Goal: Task Accomplishment & Management: Use online tool/utility

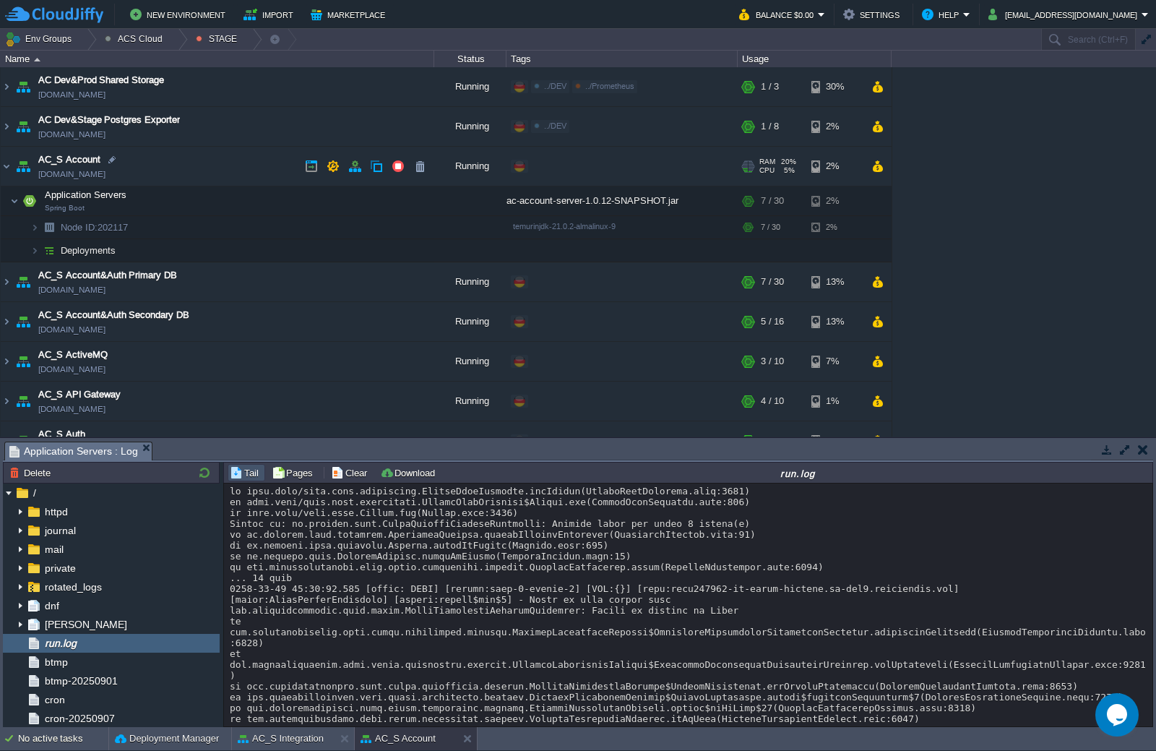
scroll to position [14872, 0]
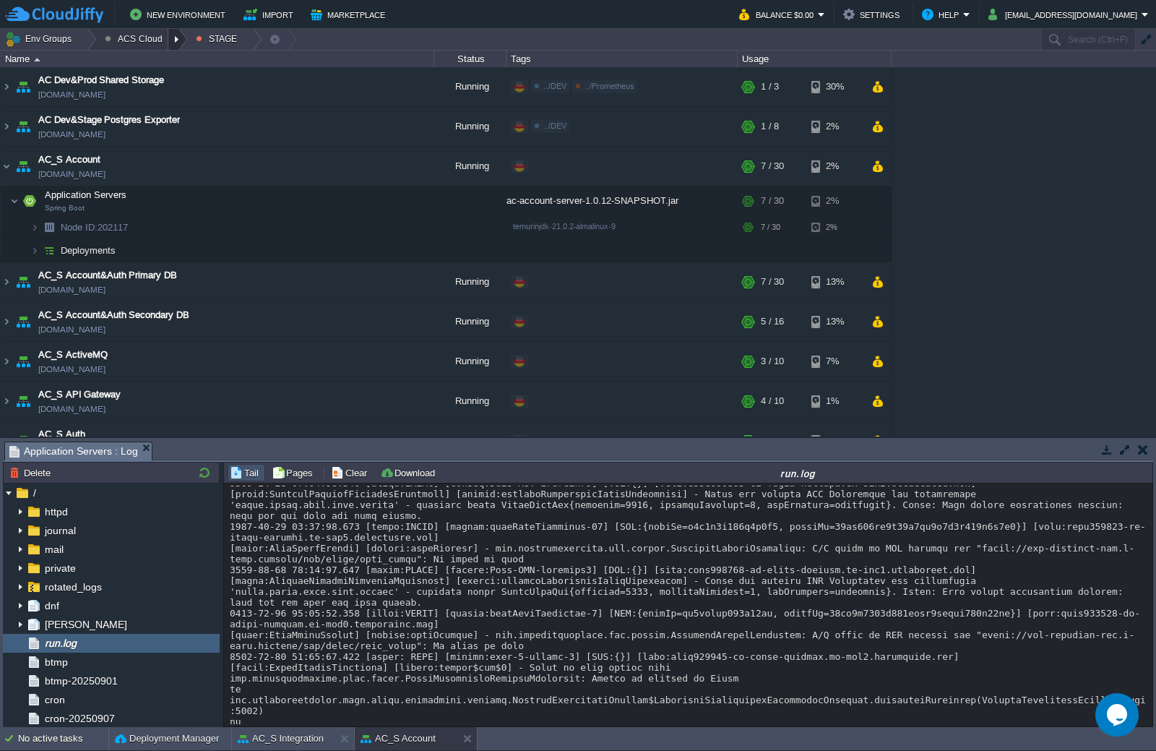
click at [168, 38] on div at bounding box center [178, 39] width 20 height 21
click at [140, 57] on link "DEV" at bounding box center [140, 61] width 85 height 16
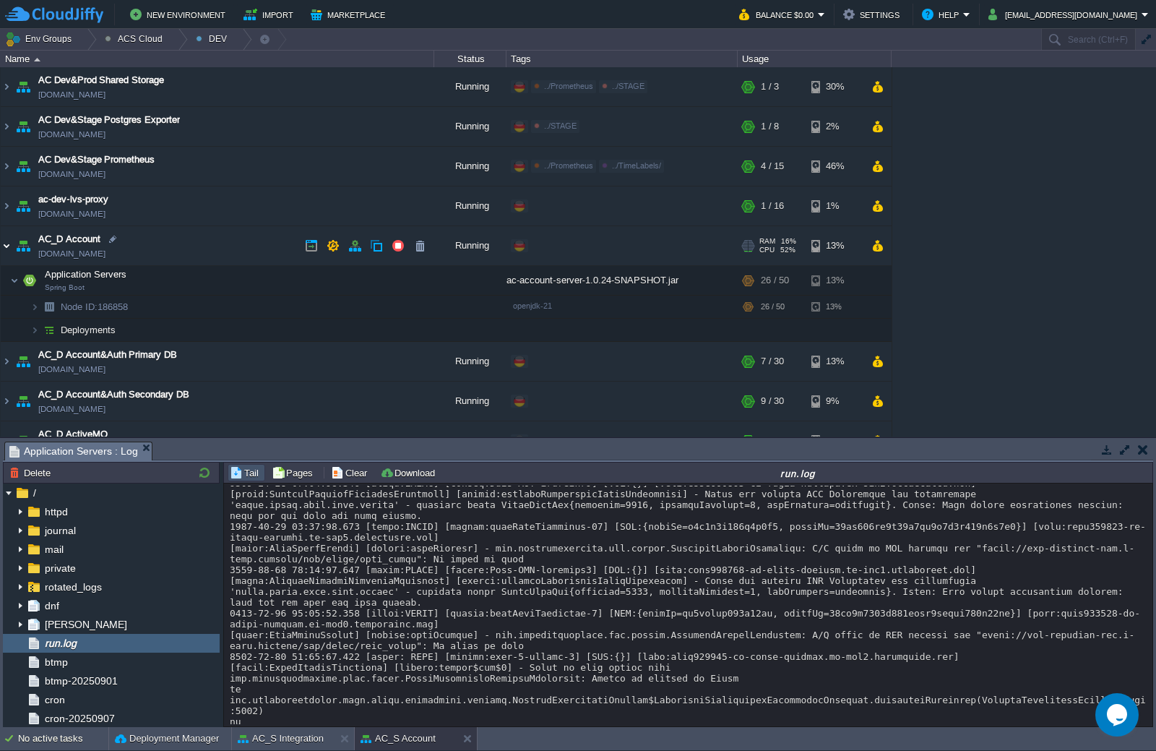
click at [9, 247] on img at bounding box center [7, 245] width 12 height 39
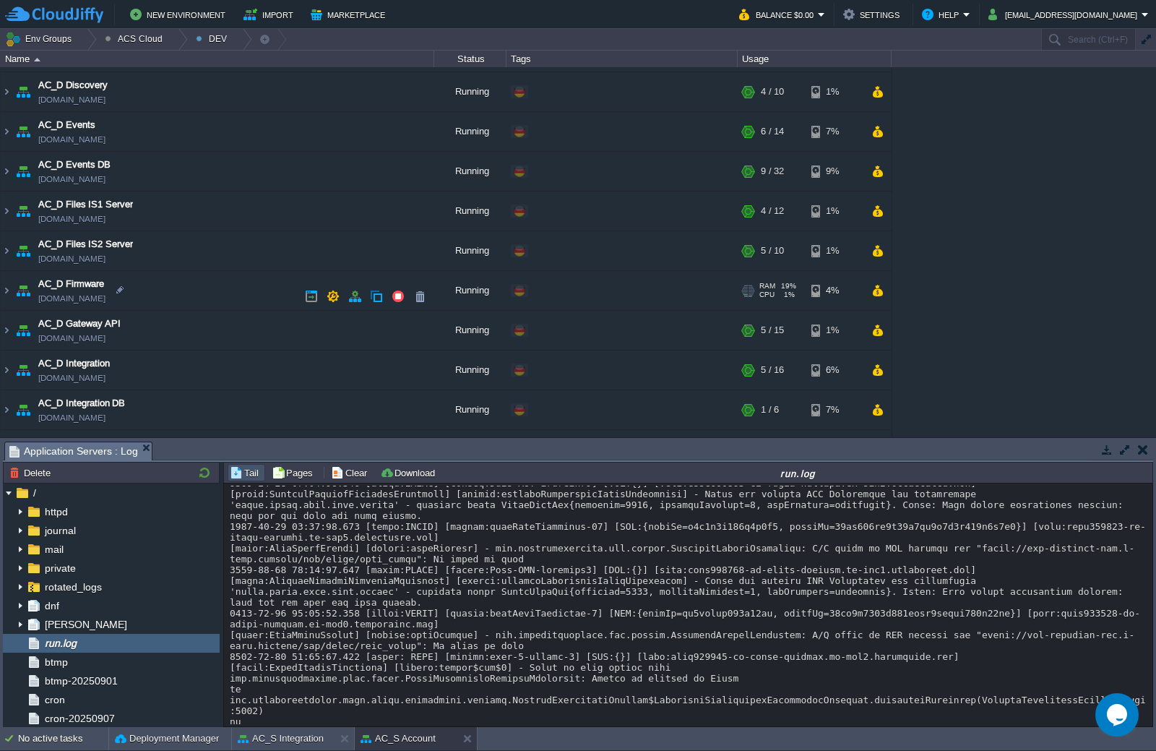
scroll to position [578, 0]
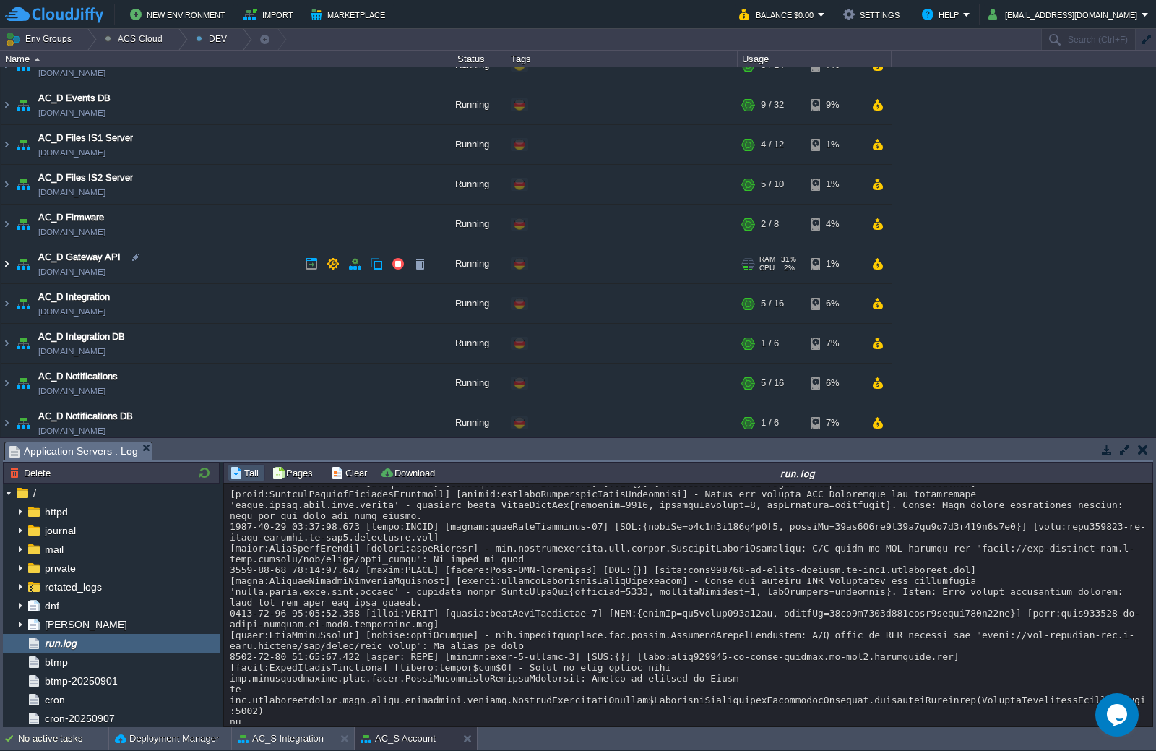
click at [10, 267] on img at bounding box center [7, 263] width 12 height 39
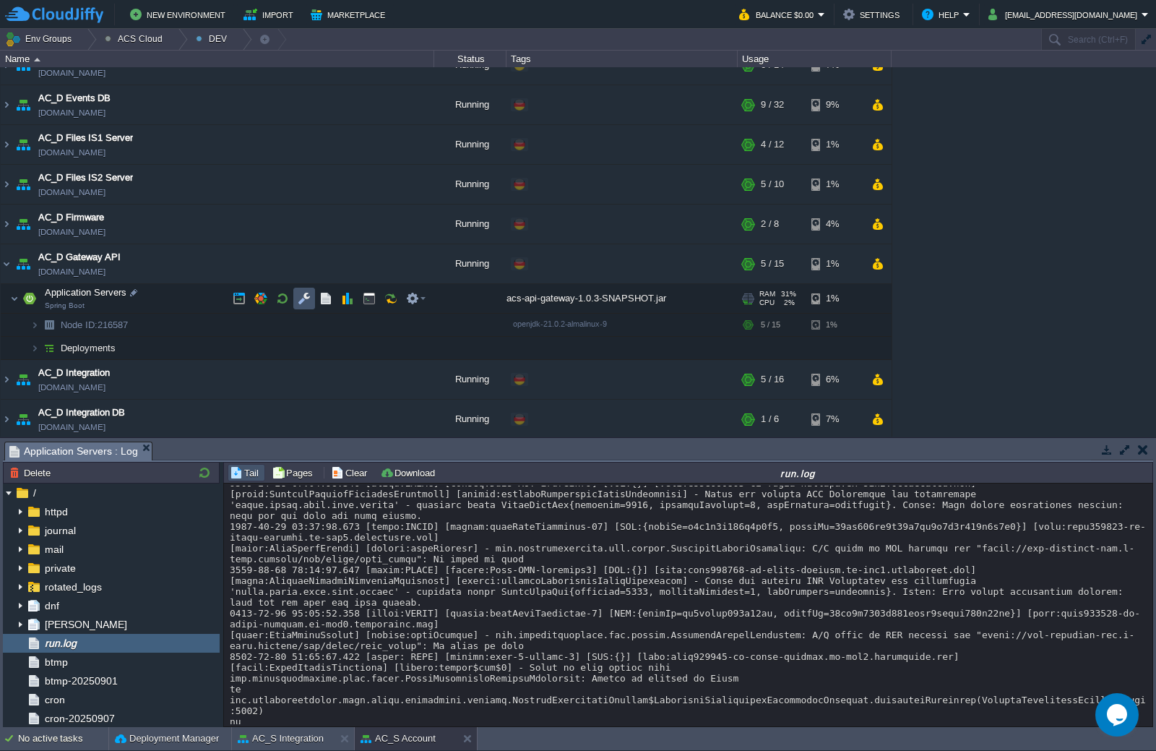
click at [304, 297] on button "button" at bounding box center [304, 298] width 13 height 13
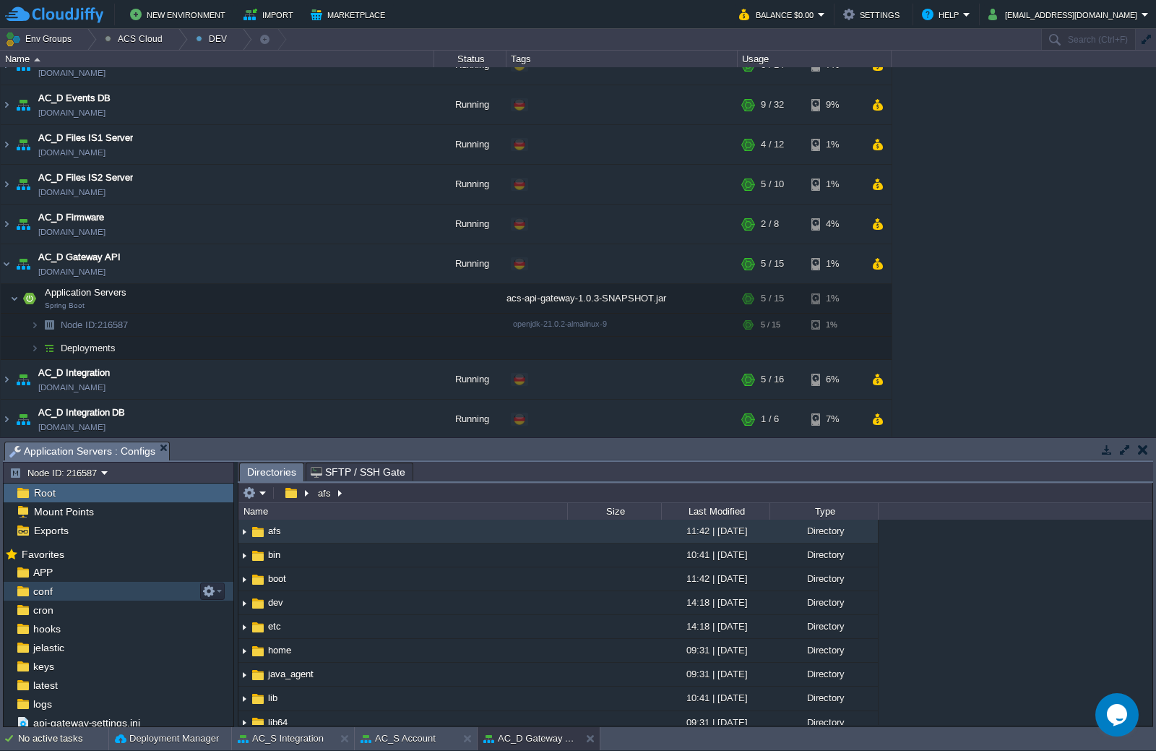
click at [60, 590] on div "conf" at bounding box center [119, 591] width 230 height 19
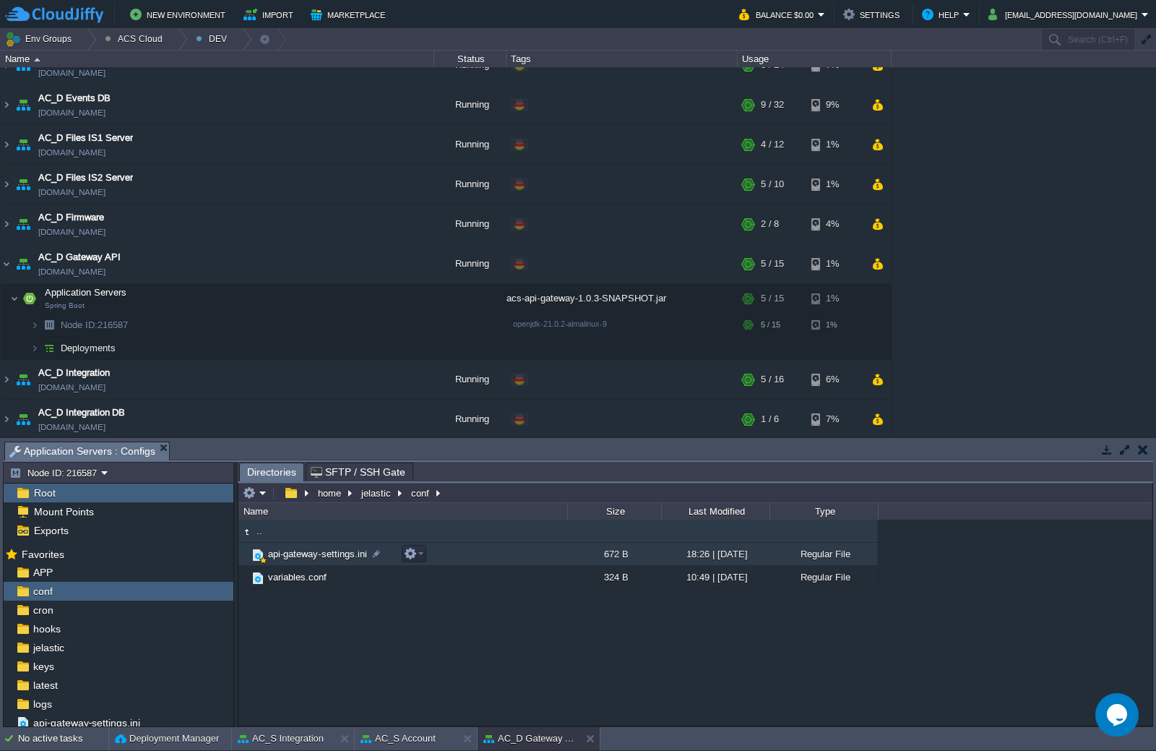
click at [301, 551] on span "api-gateway-settings.ini" at bounding box center [317, 554] width 103 height 12
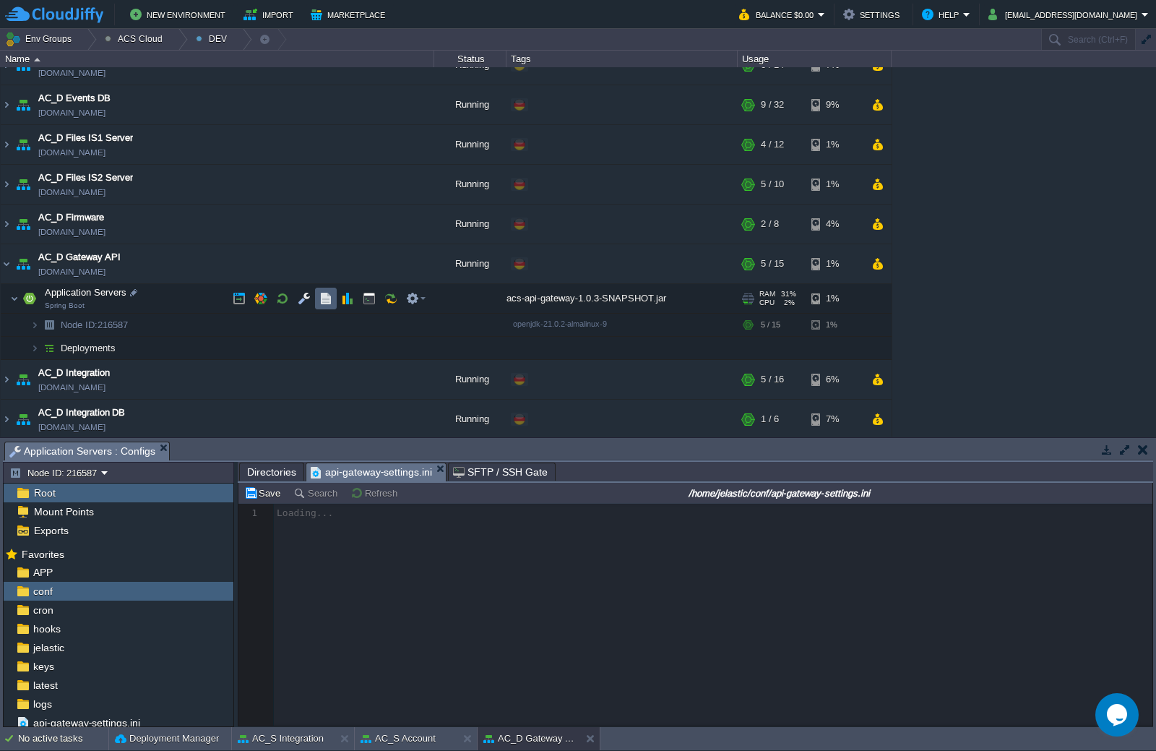
click at [318, 304] on td at bounding box center [326, 299] width 22 height 22
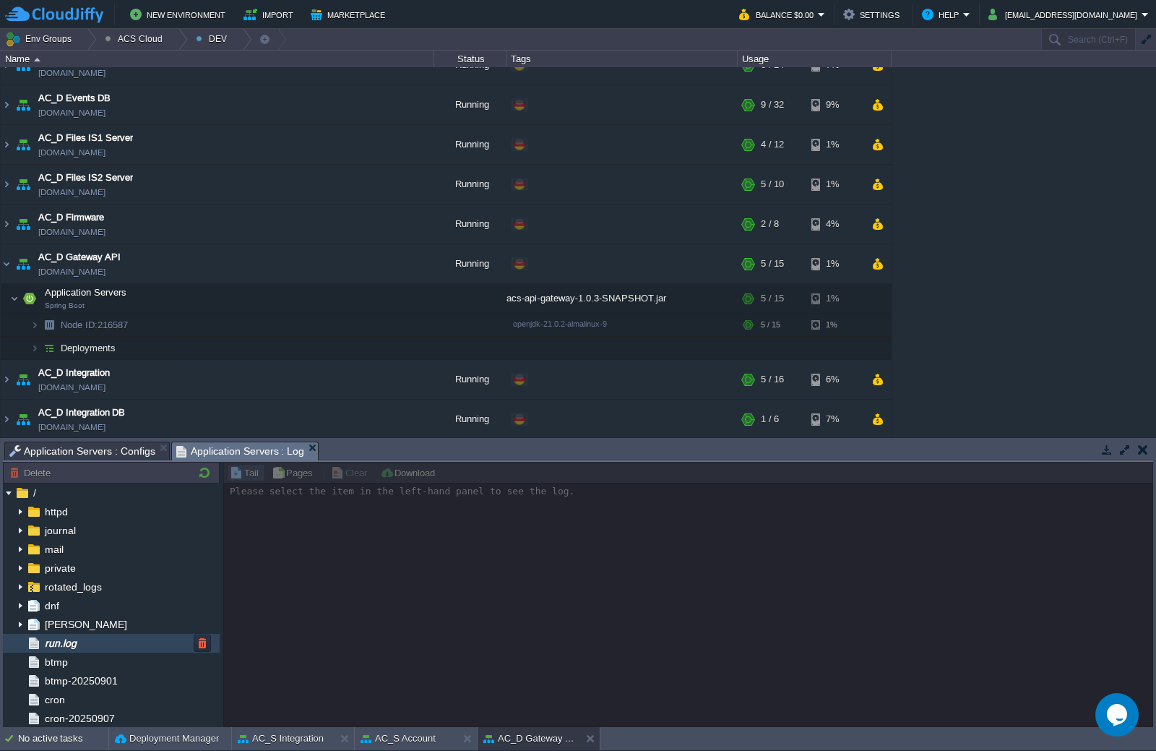
click at [114, 645] on div "run.log" at bounding box center [111, 643] width 217 height 19
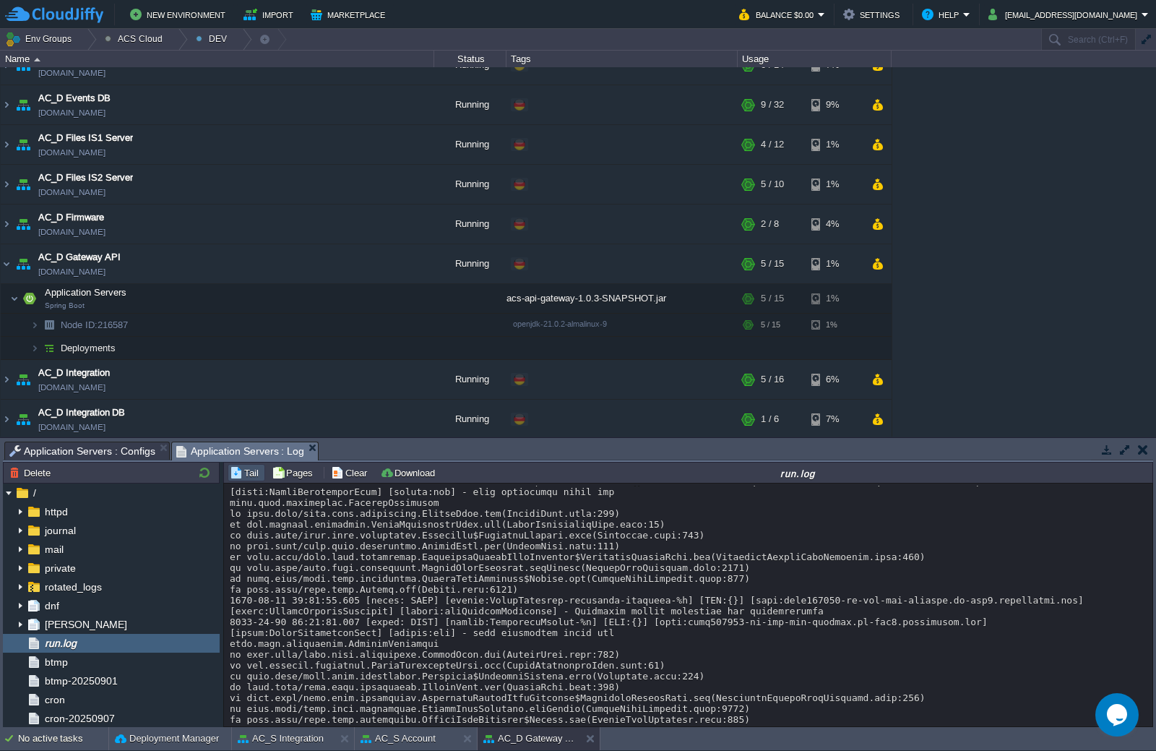
scroll to position [9928, 0]
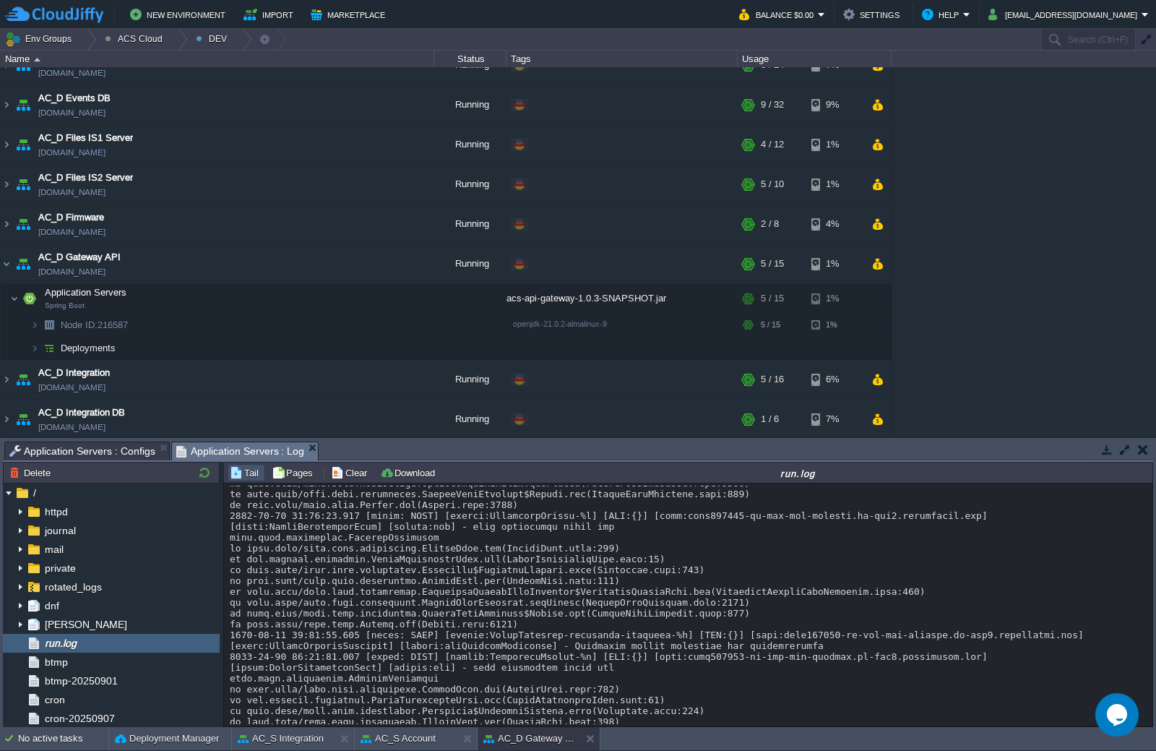
click at [101, 452] on span "Application Servers : Configs" at bounding box center [82, 450] width 146 height 17
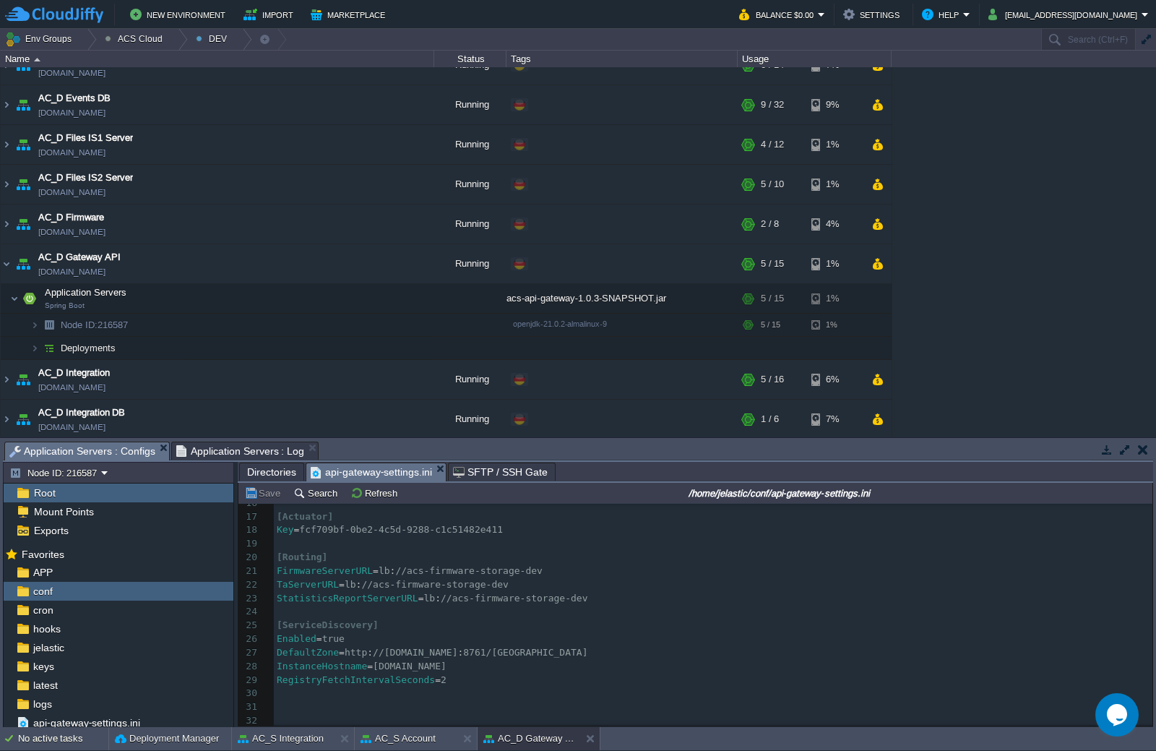
scroll to position [220, 0]
click at [168, 43] on div at bounding box center [178, 39] width 20 height 21
click at [150, 95] on link "STAGE" at bounding box center [140, 96] width 85 height 16
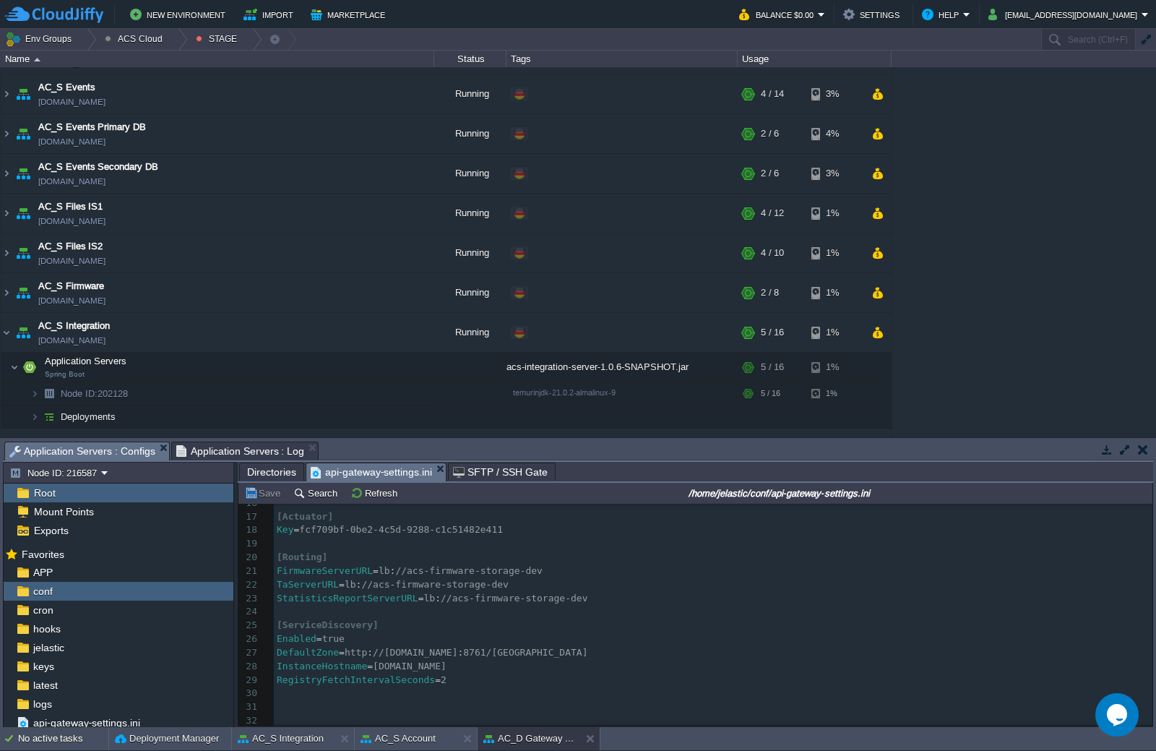
scroll to position [0, 0]
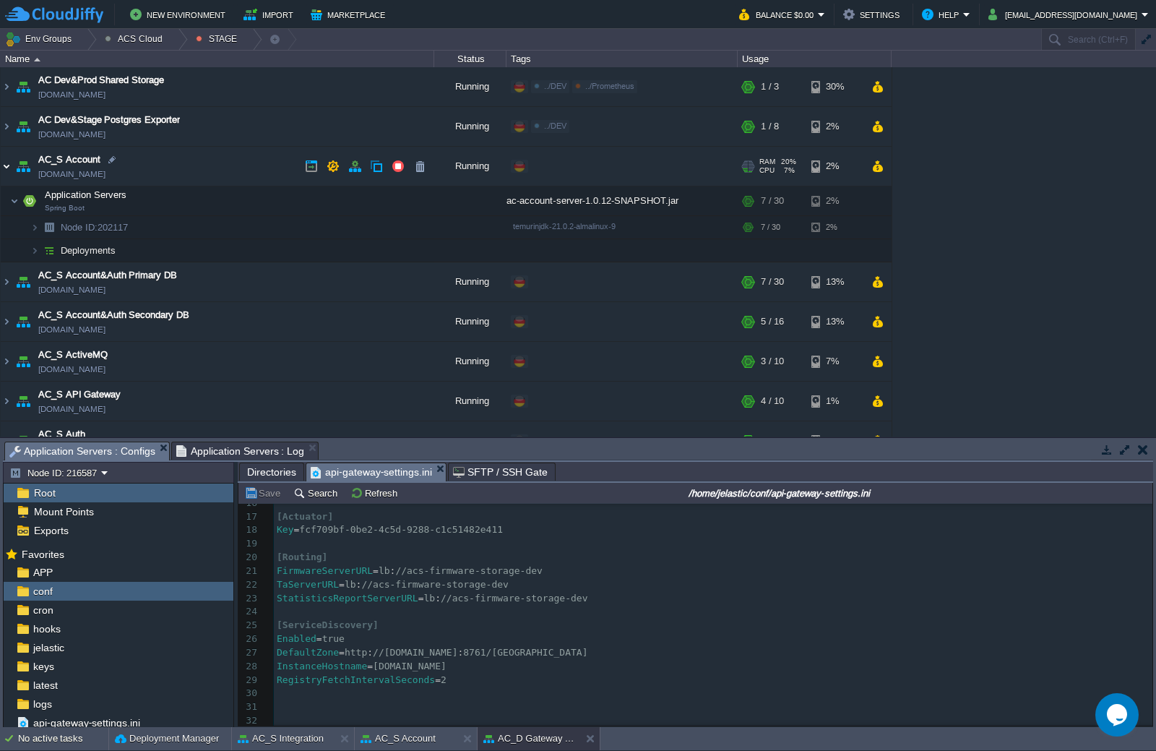
click at [7, 167] on img at bounding box center [7, 166] width 12 height 39
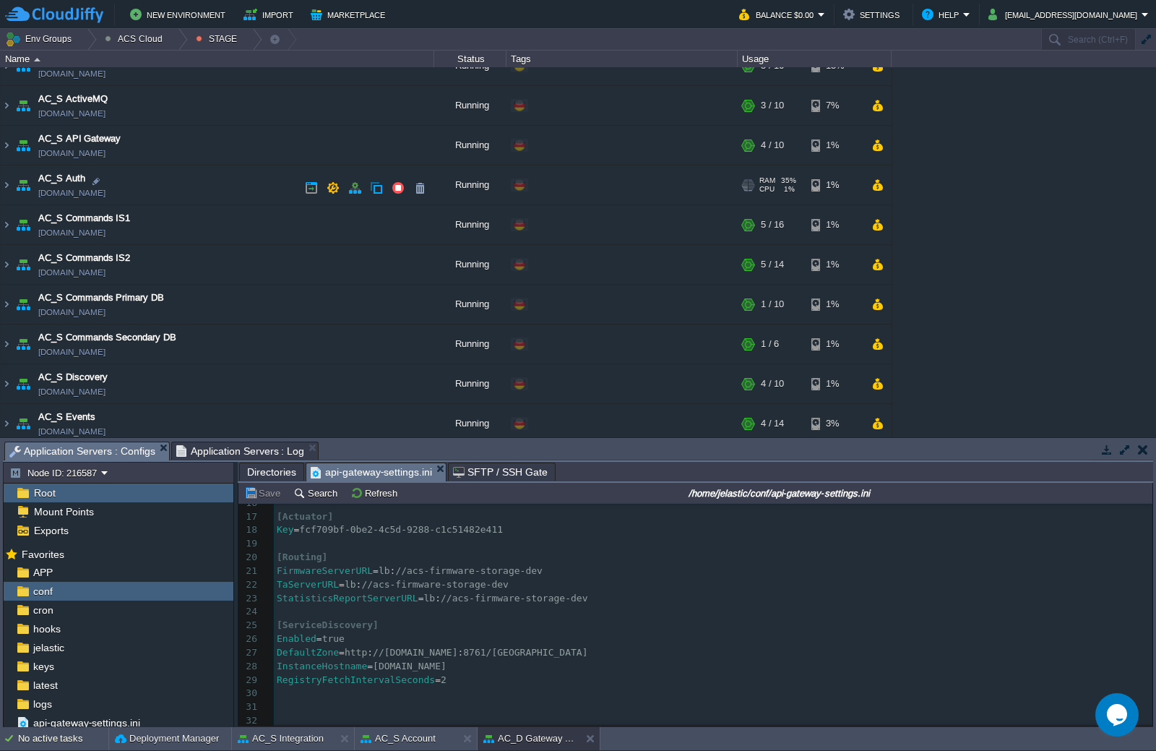
scroll to position [145, 0]
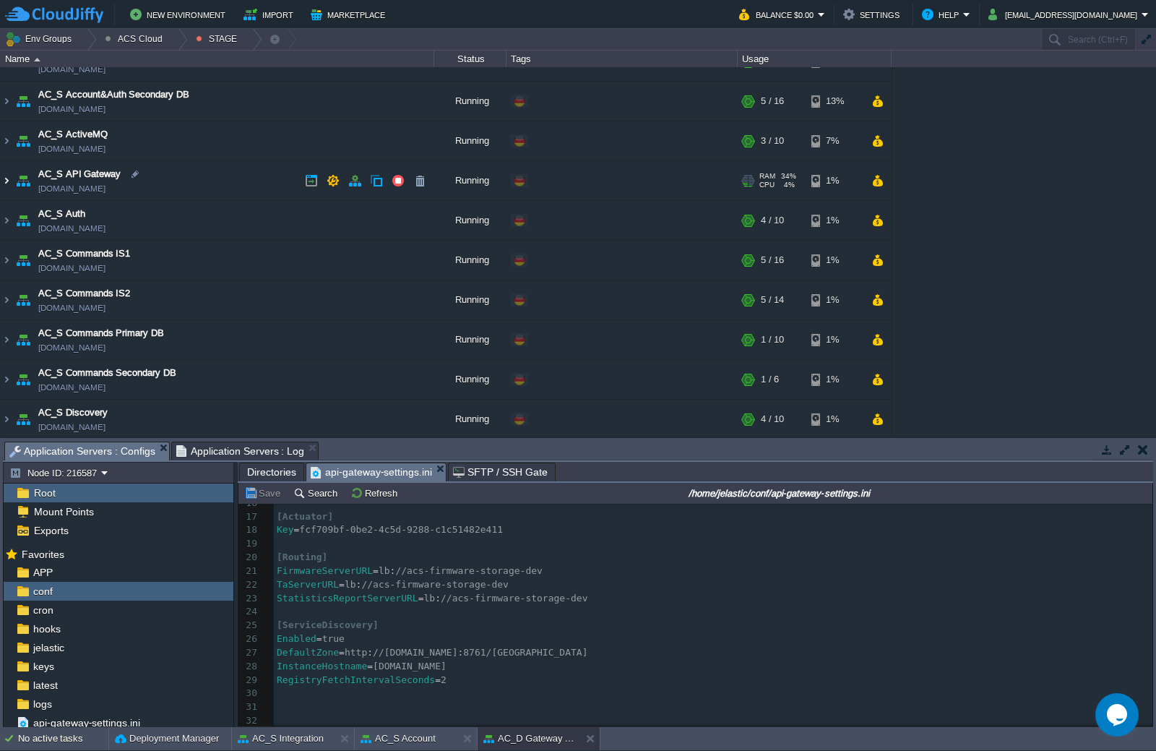
click at [10, 179] on img at bounding box center [7, 180] width 12 height 39
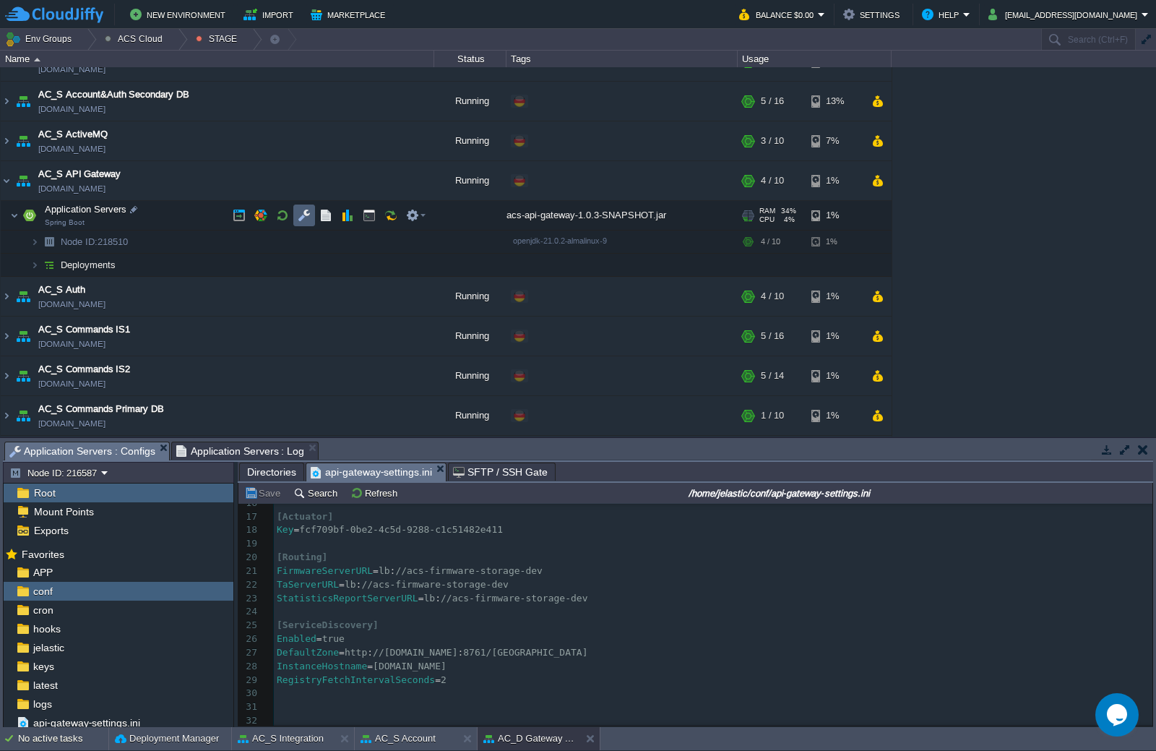
click at [301, 217] on button "button" at bounding box center [304, 215] width 13 height 13
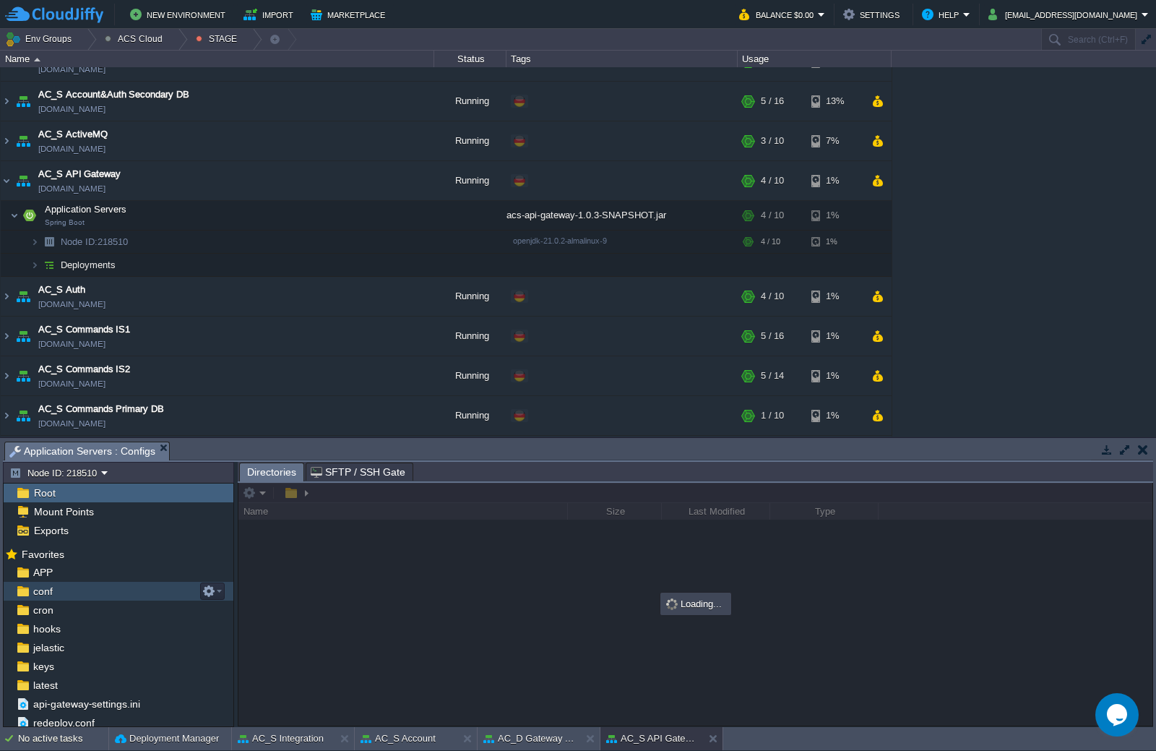
click at [63, 589] on div "conf" at bounding box center [119, 591] width 230 height 19
click at [64, 575] on div "APP" at bounding box center [119, 572] width 230 height 19
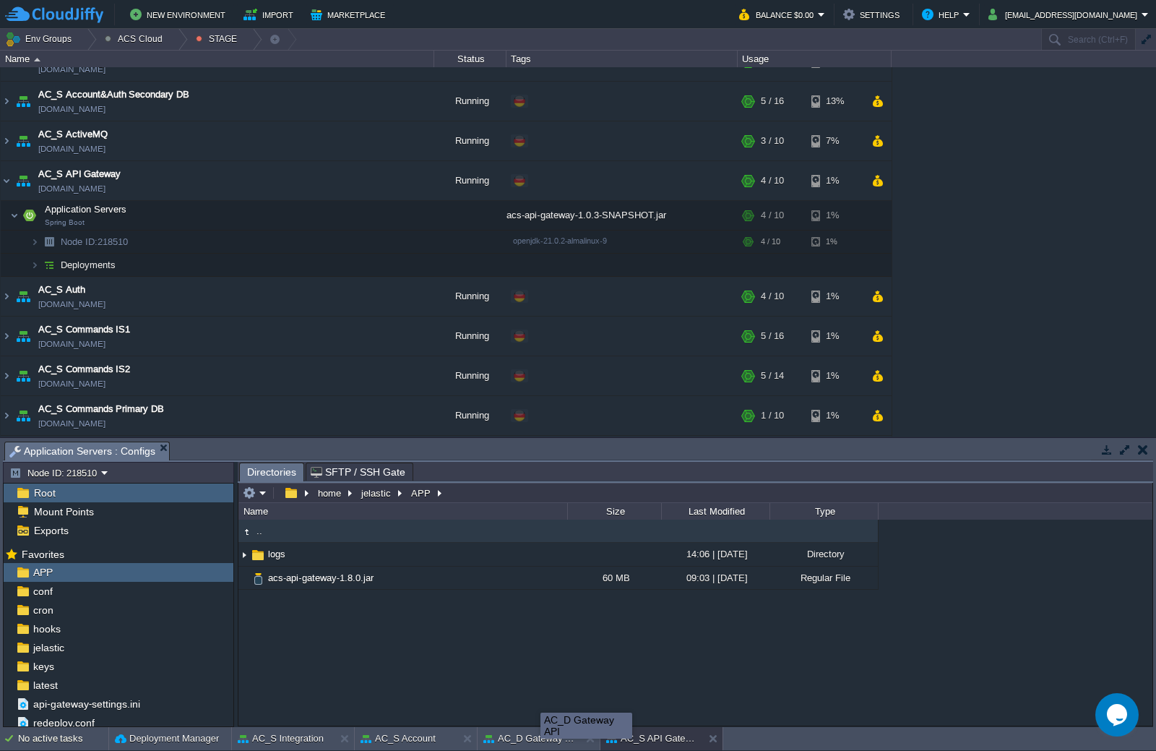
click at [541, 739] on div "AC_D Gateway API" at bounding box center [587, 726] width 92 height 26
click at [520, 737] on button "AC_D Gateway API" at bounding box center [529, 738] width 91 height 14
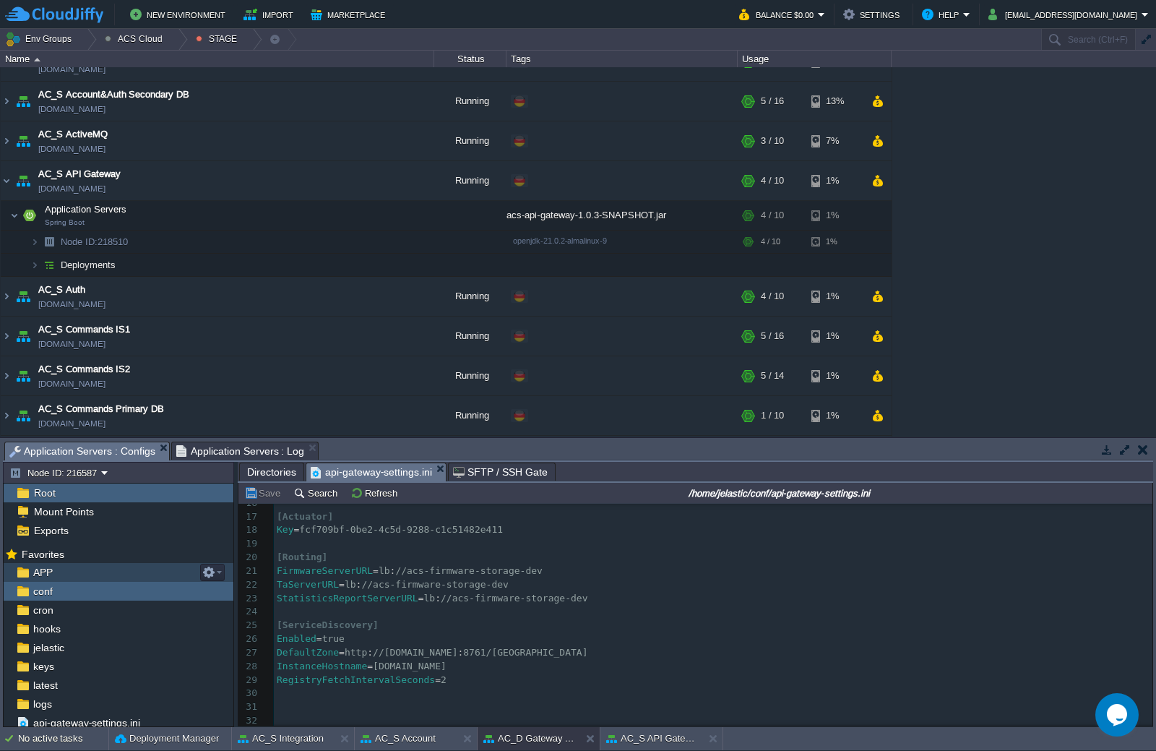
click at [59, 571] on div "APP" at bounding box center [119, 572] width 230 height 19
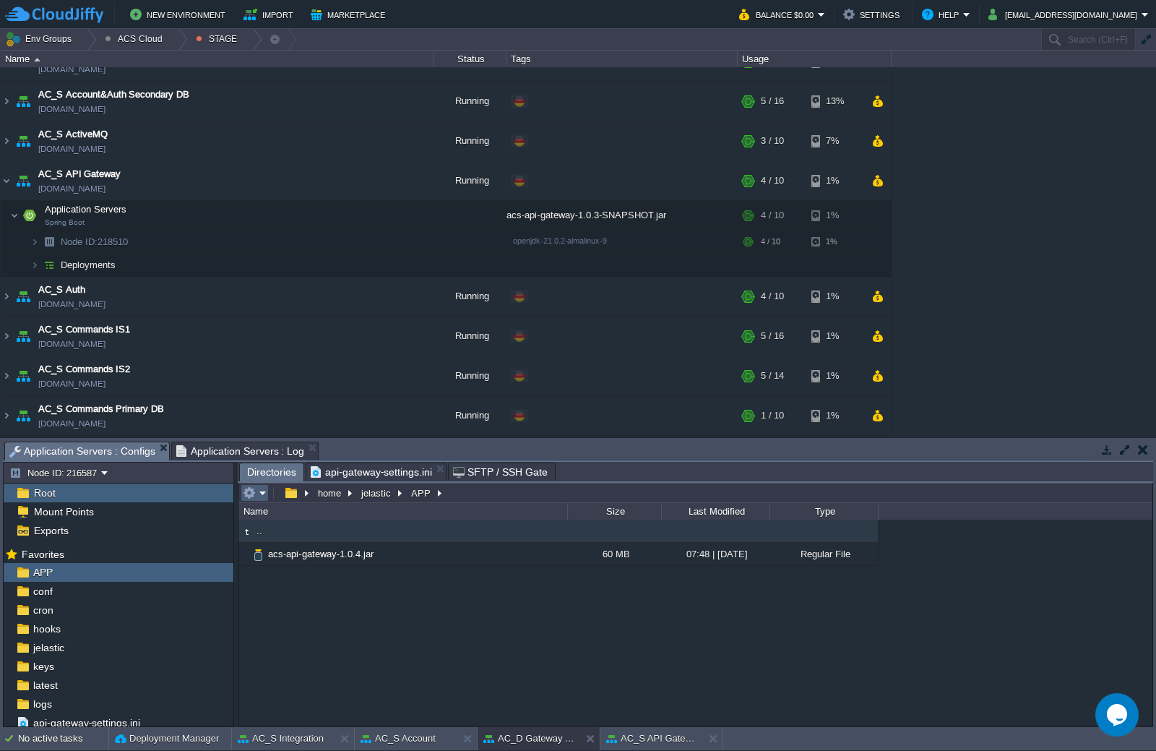
click at [265, 492] on em at bounding box center [255, 492] width 24 height 13
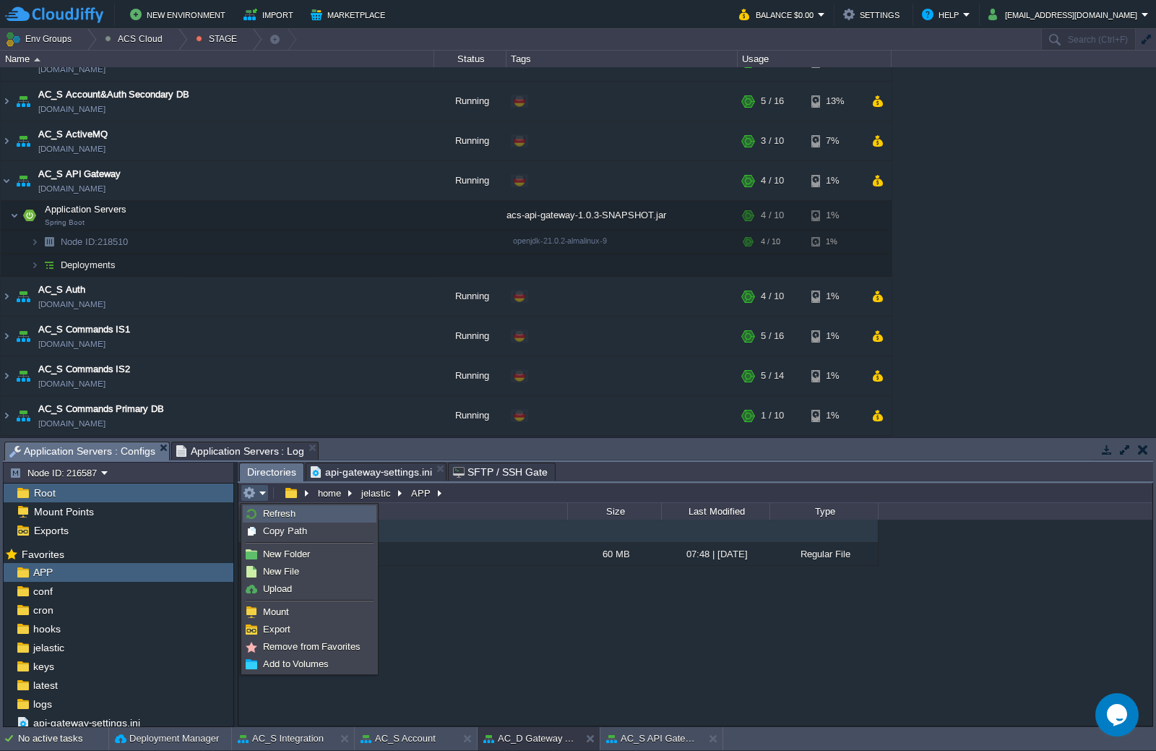
click at [276, 513] on span "Refresh" at bounding box center [279, 513] width 33 height 11
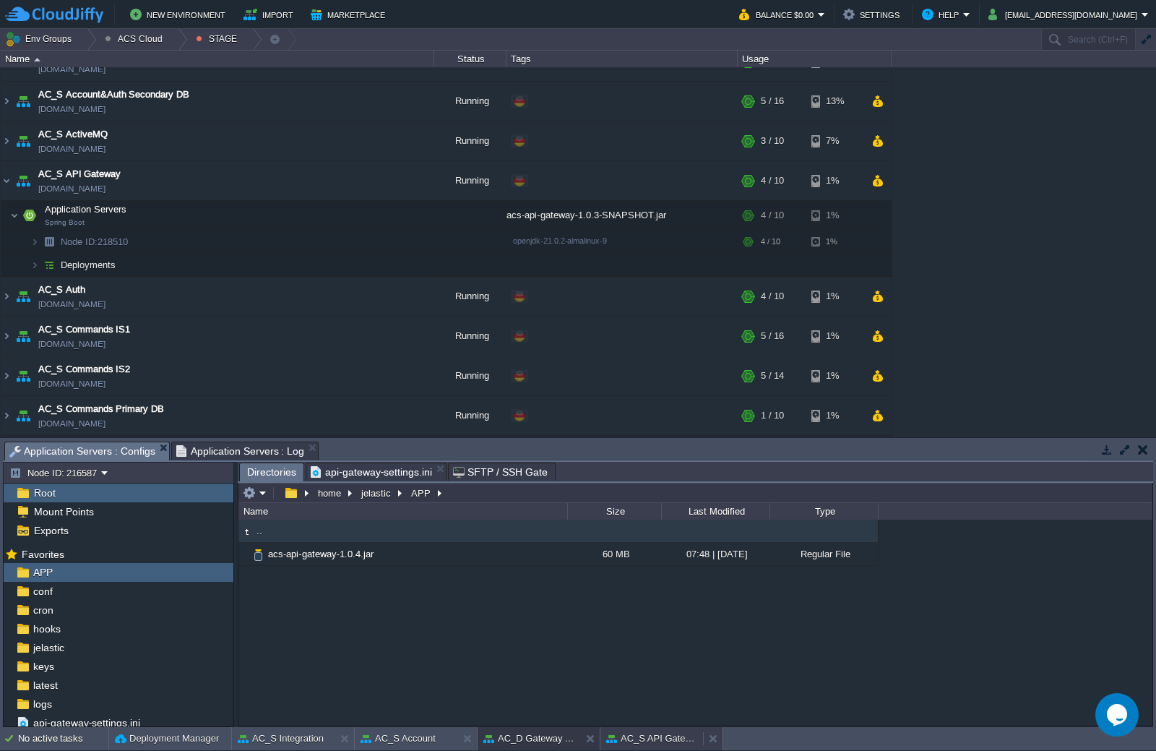
click at [648, 734] on button "AC_S API Gateway" at bounding box center [651, 738] width 91 height 14
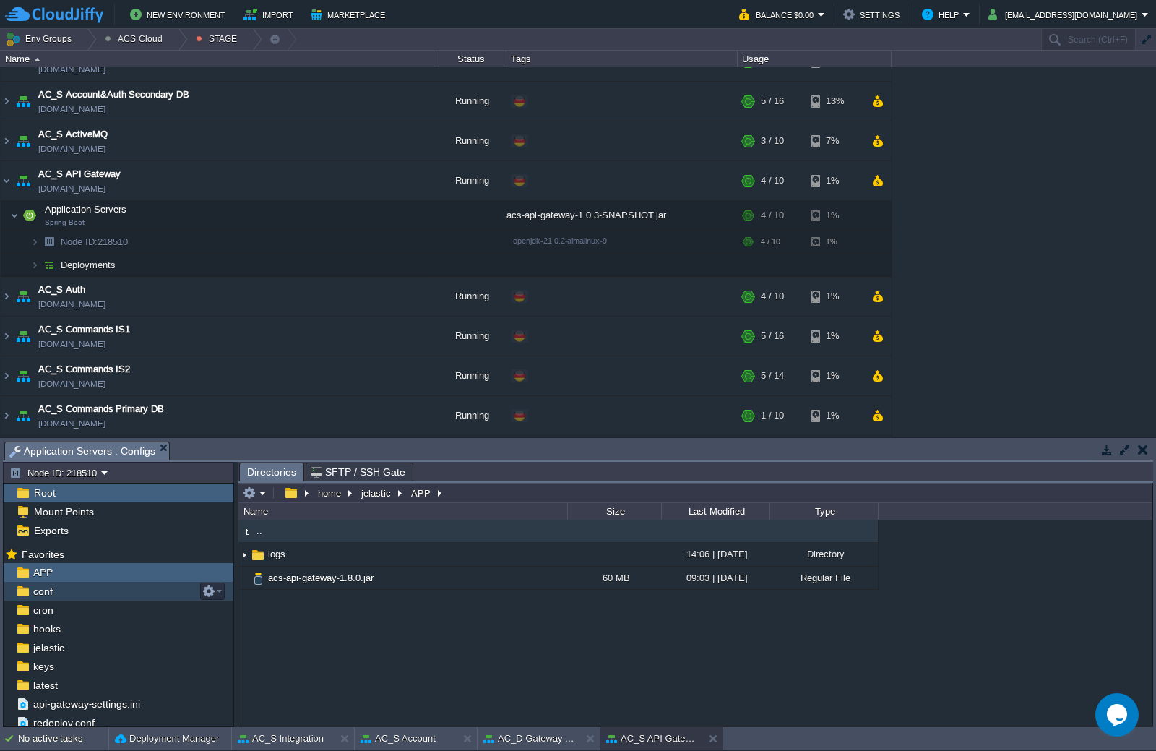
click at [66, 597] on div "conf" at bounding box center [119, 591] width 230 height 19
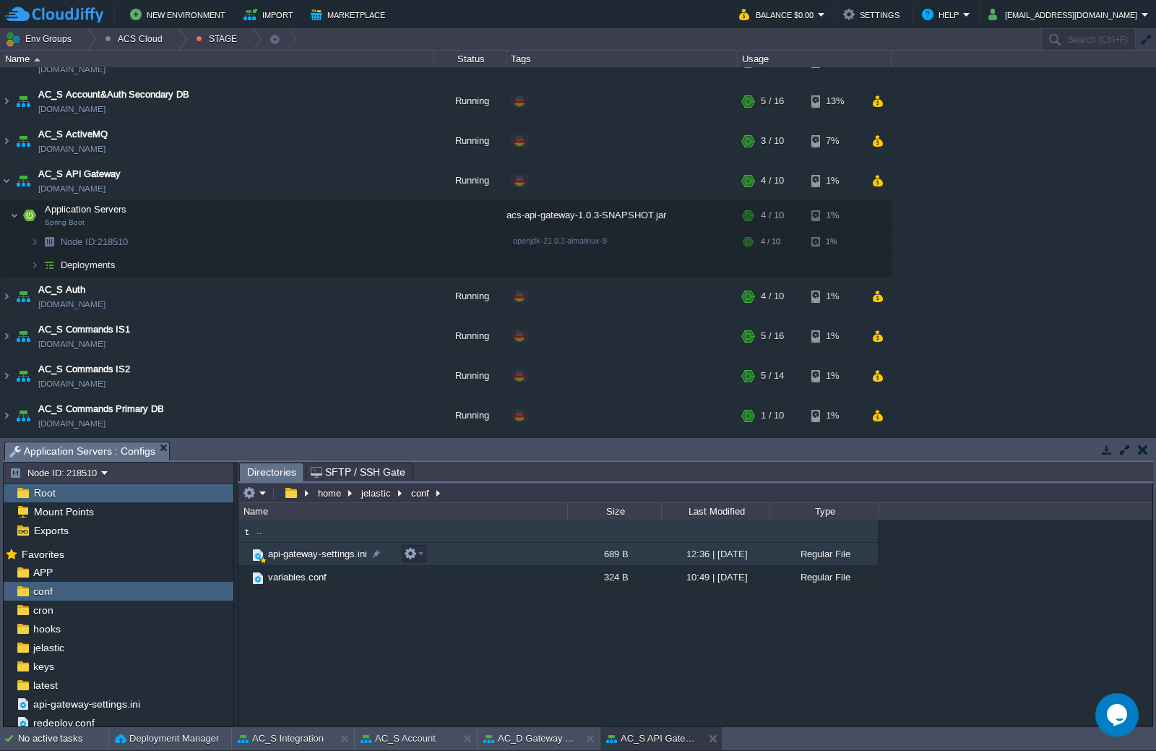
click at [315, 558] on span "api-gateway-settings.ini" at bounding box center [317, 554] width 103 height 12
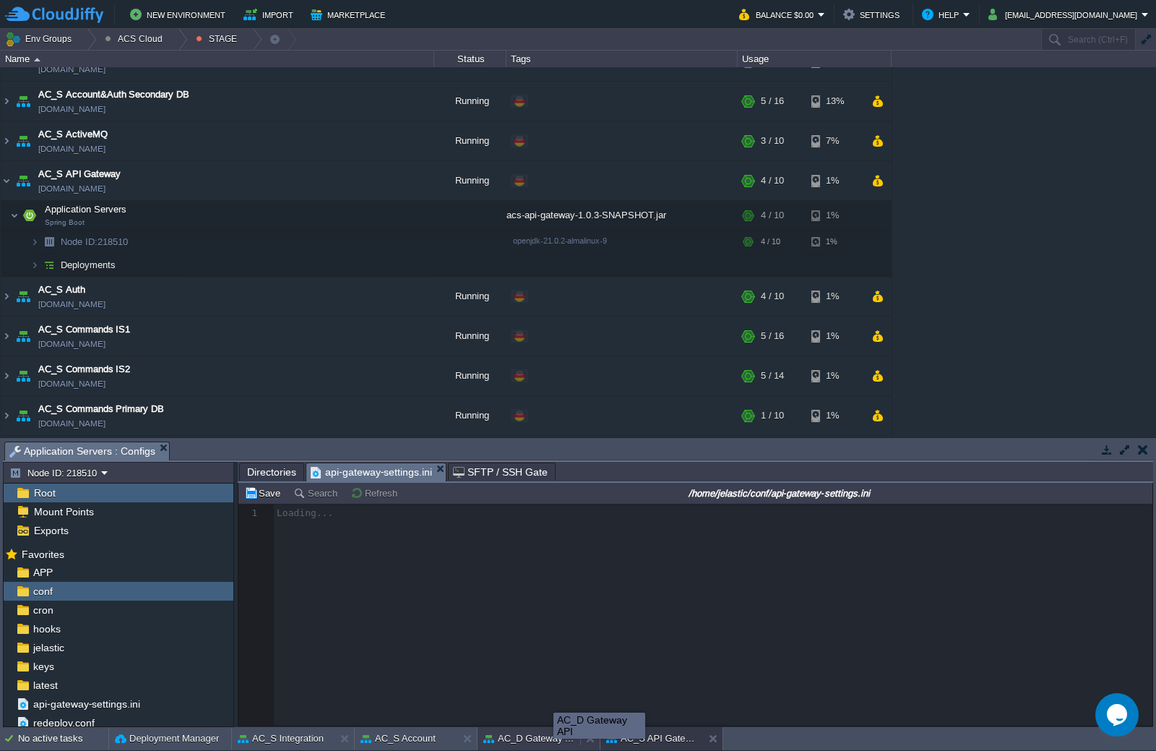
click at [553, 742] on button "AC_D Gateway API" at bounding box center [529, 738] width 91 height 14
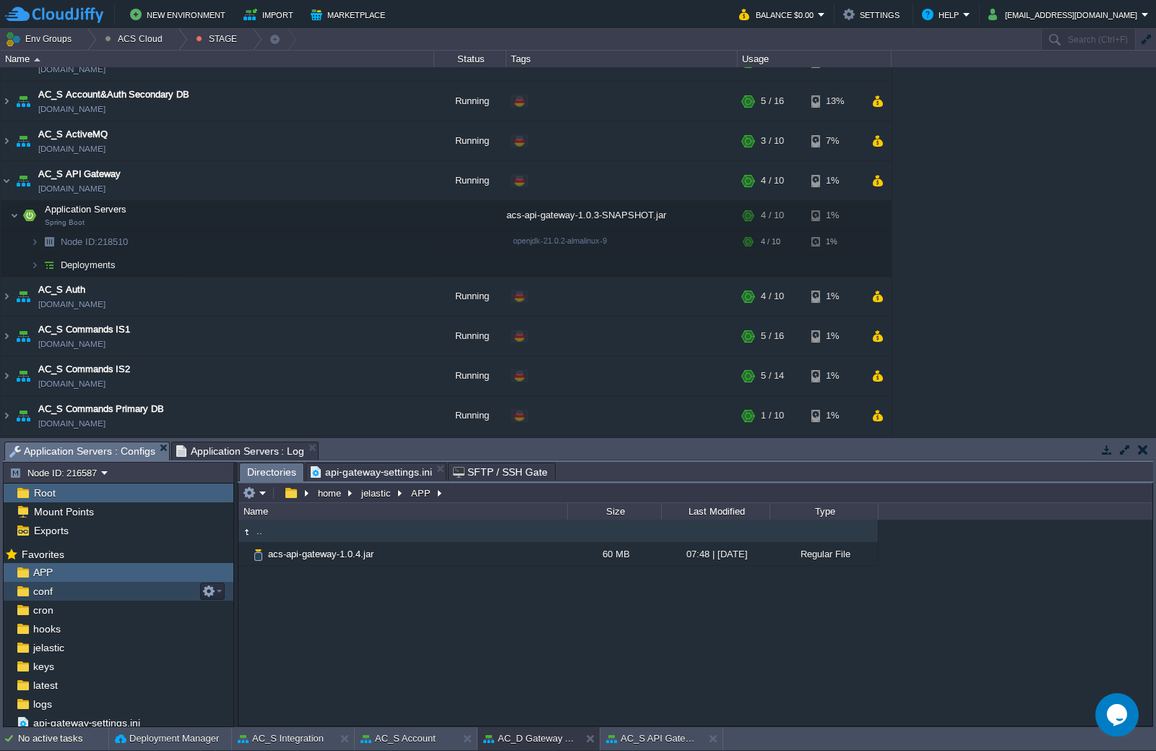
click at [98, 595] on div "conf" at bounding box center [119, 591] width 230 height 19
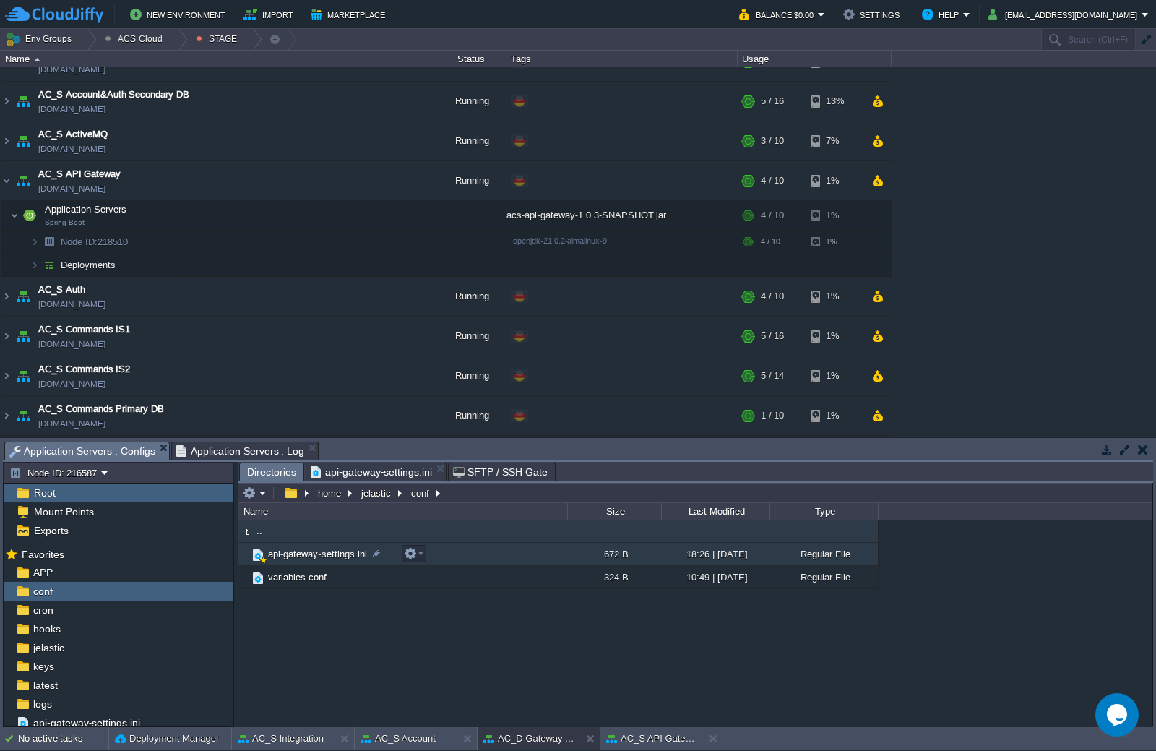
click at [342, 556] on span "api-gateway-settings.ini" at bounding box center [317, 554] width 103 height 12
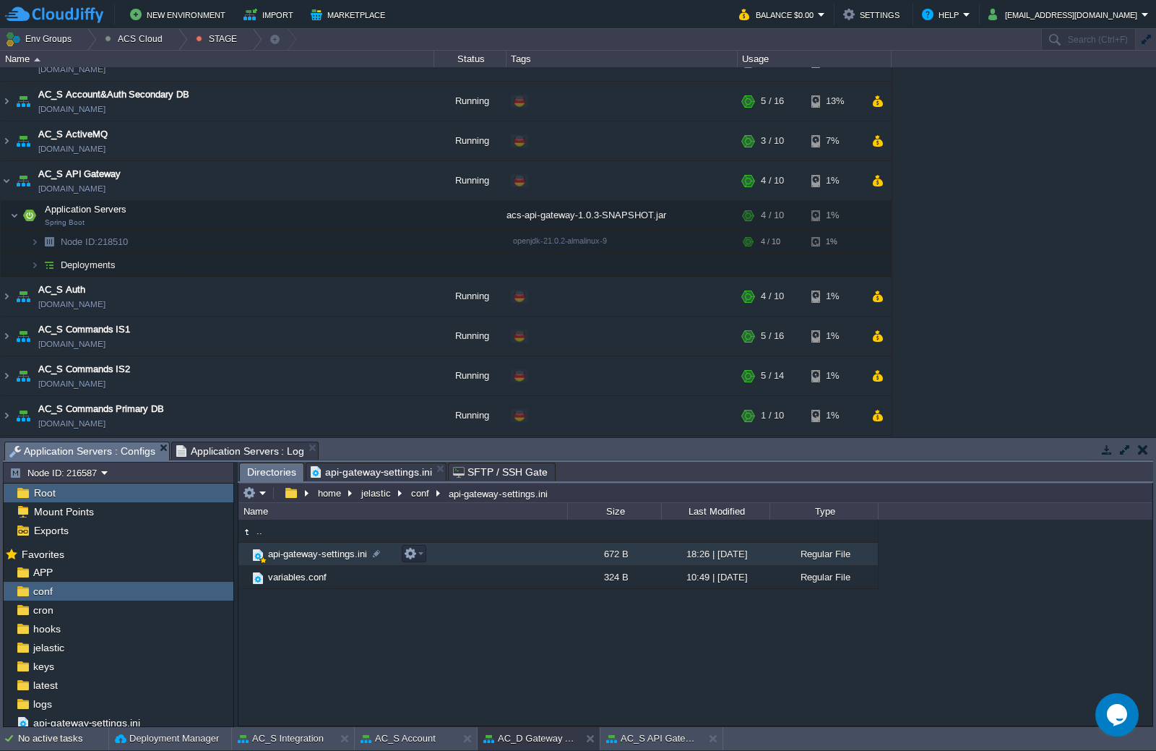
click at [342, 556] on span "api-gateway-settings.ini" at bounding box center [317, 554] width 103 height 12
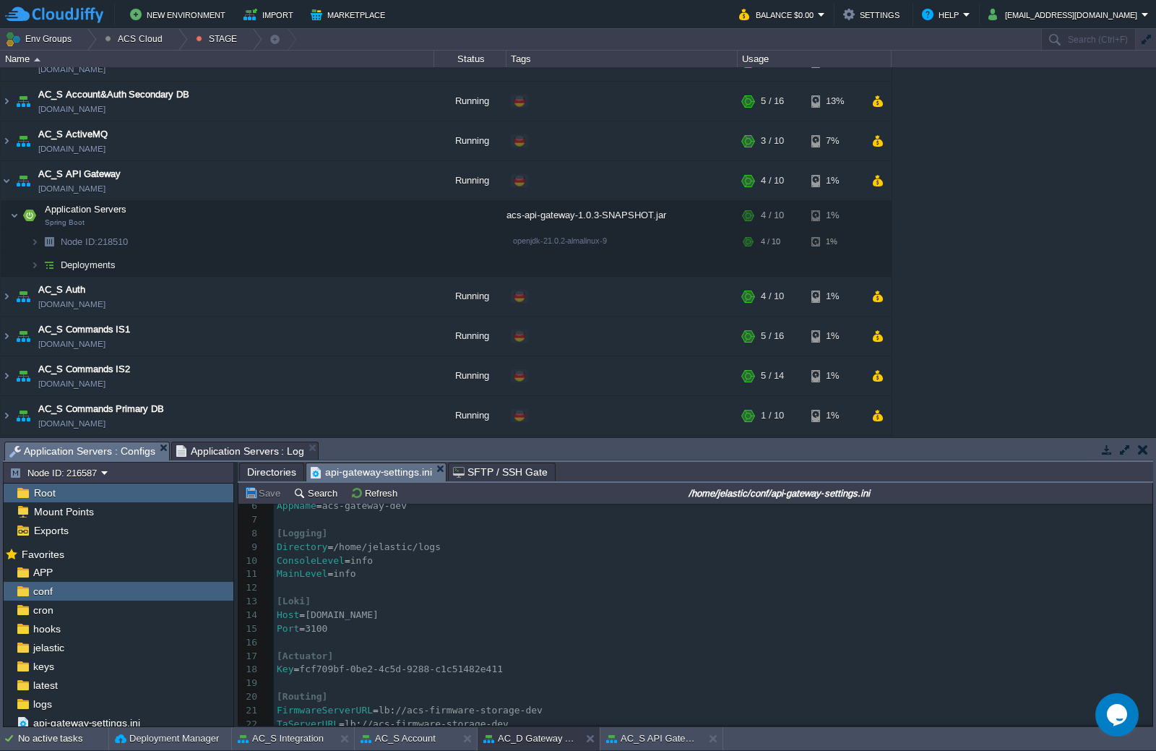
scroll to position [1, 0]
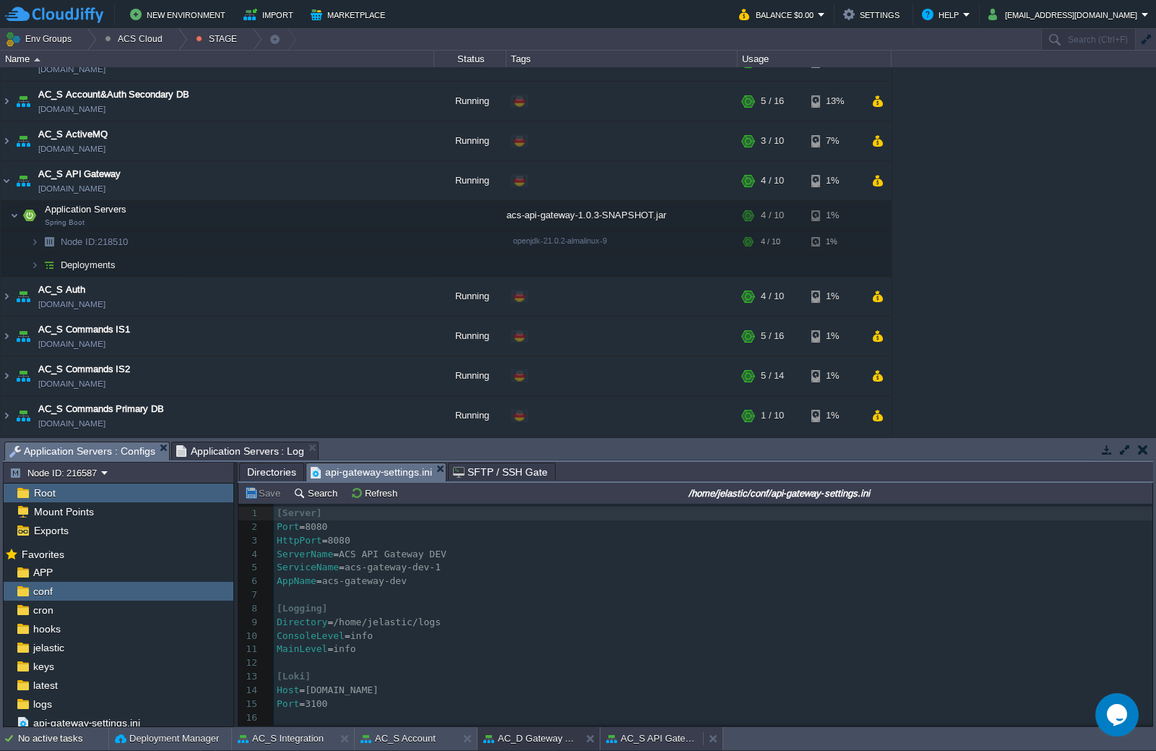
click at [652, 736] on button "AC_S API Gateway" at bounding box center [651, 738] width 91 height 14
click at [548, 741] on button "AC_D Gateway API" at bounding box center [529, 738] width 91 height 14
click at [629, 739] on button "AC_S API Gateway" at bounding box center [651, 738] width 91 height 14
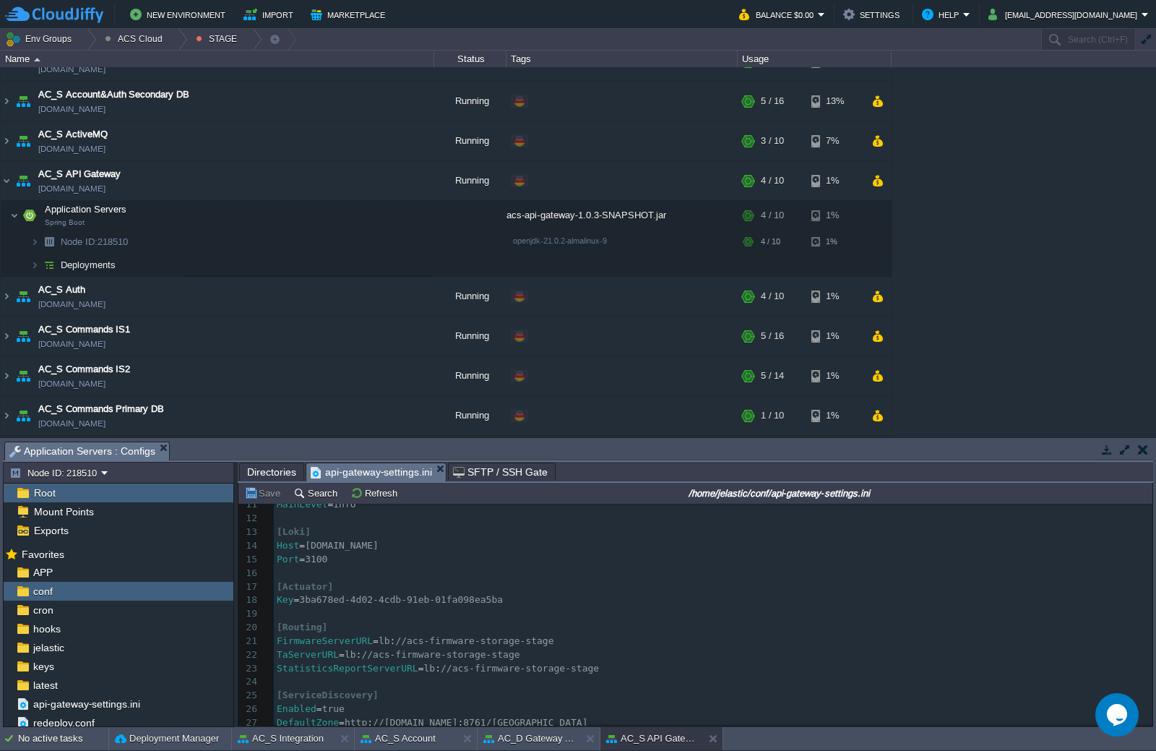
scroll to position [216, 0]
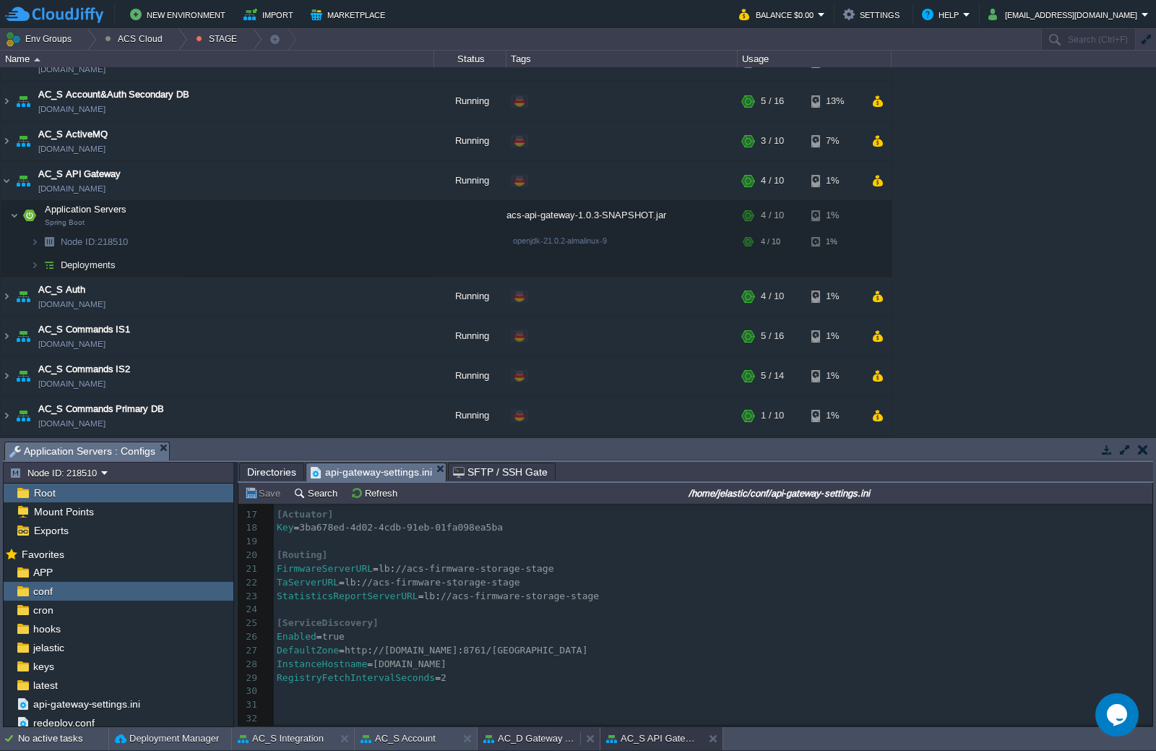
click at [546, 736] on button "AC_D Gateway API" at bounding box center [529, 738] width 91 height 14
click at [650, 729] on div "AC_S API Gateway" at bounding box center [652, 738] width 103 height 23
click at [548, 739] on div "AC_D Gateway API" at bounding box center [594, 726] width 92 height 26
click at [530, 743] on button "AC_D Gateway API" at bounding box center [529, 738] width 91 height 14
click at [643, 739] on button "AC_S API Gateway" at bounding box center [651, 738] width 91 height 14
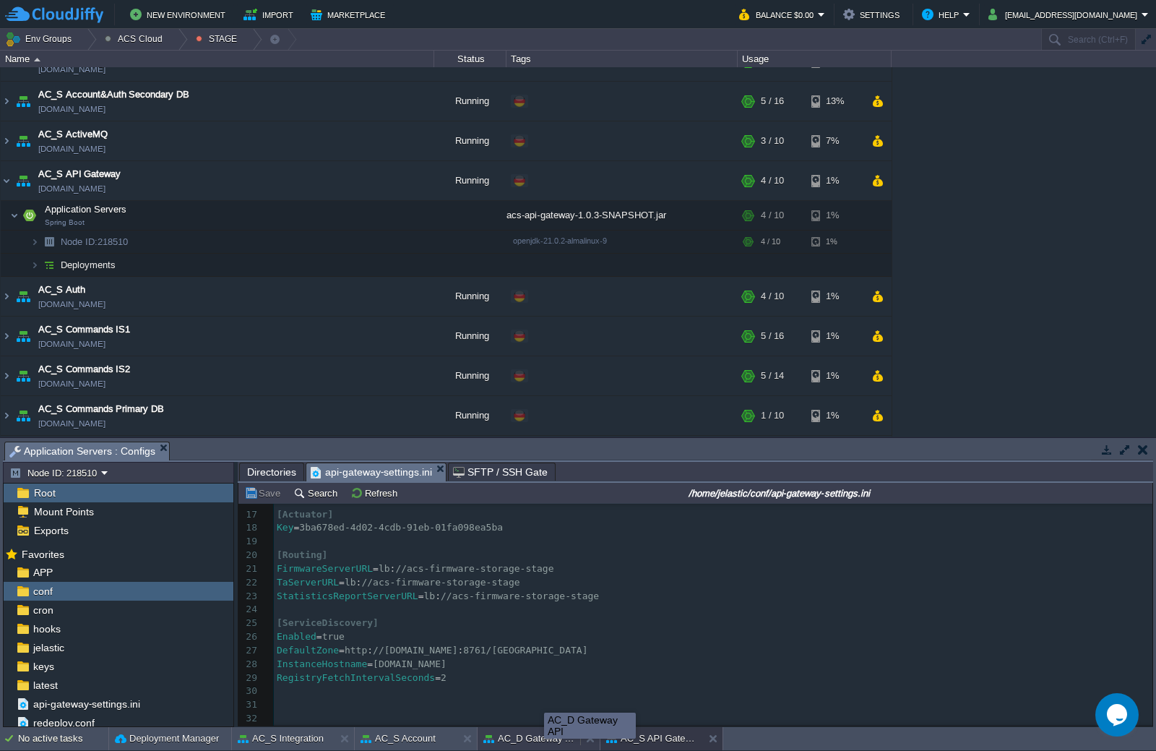
click at [543, 742] on button "AC_D Gateway API" at bounding box center [529, 738] width 91 height 14
click at [637, 738] on button "AC_S API Gateway" at bounding box center [651, 738] width 91 height 14
click at [543, 743] on button "AC_D Gateway API" at bounding box center [529, 738] width 91 height 14
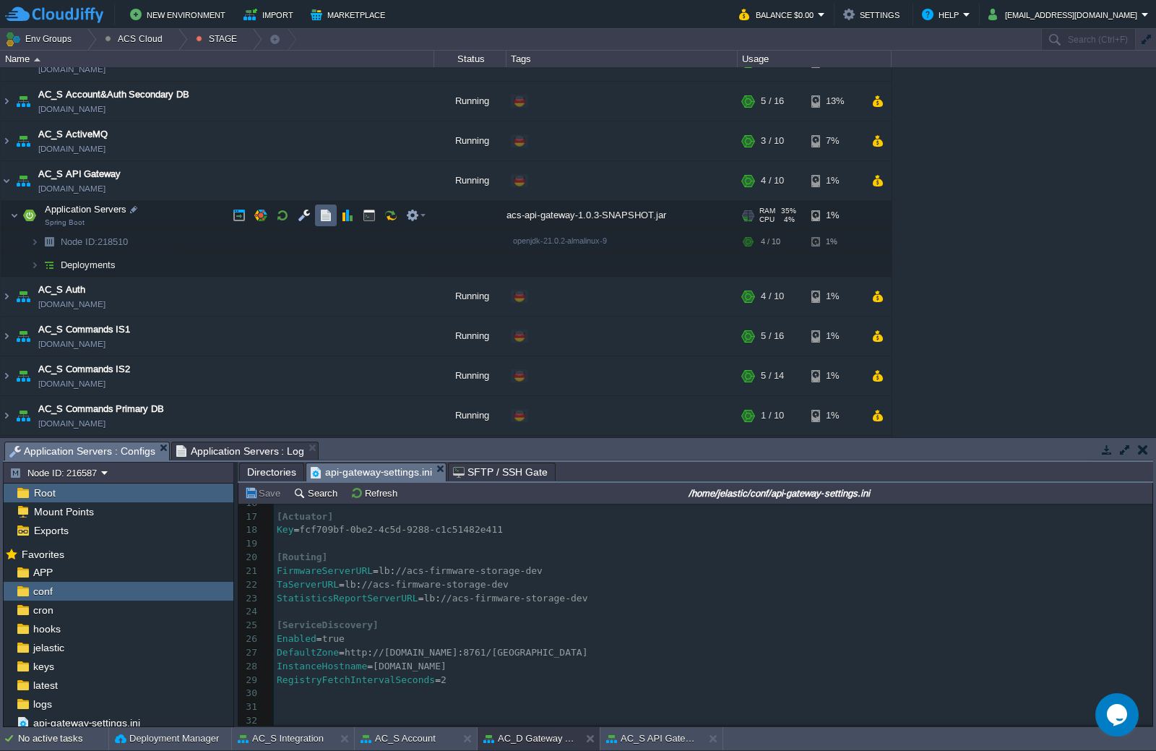
click at [327, 210] on button "button" at bounding box center [325, 215] width 13 height 13
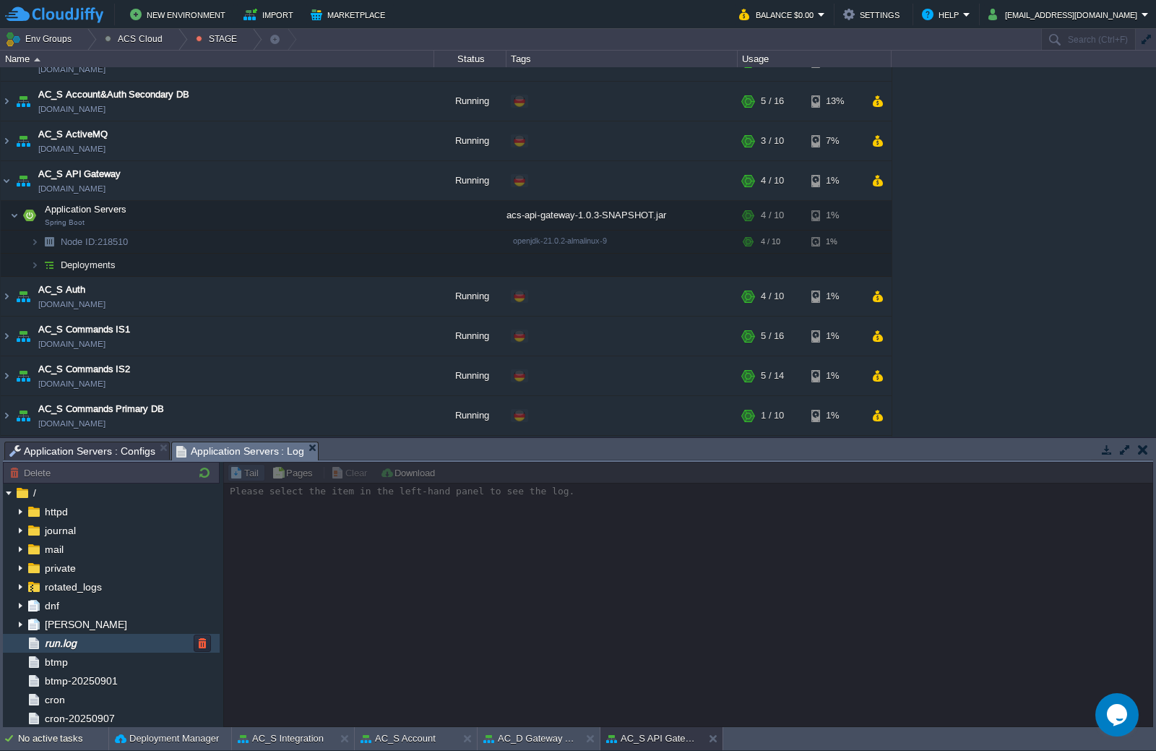
click at [79, 649] on span "run.log" at bounding box center [60, 643] width 37 height 13
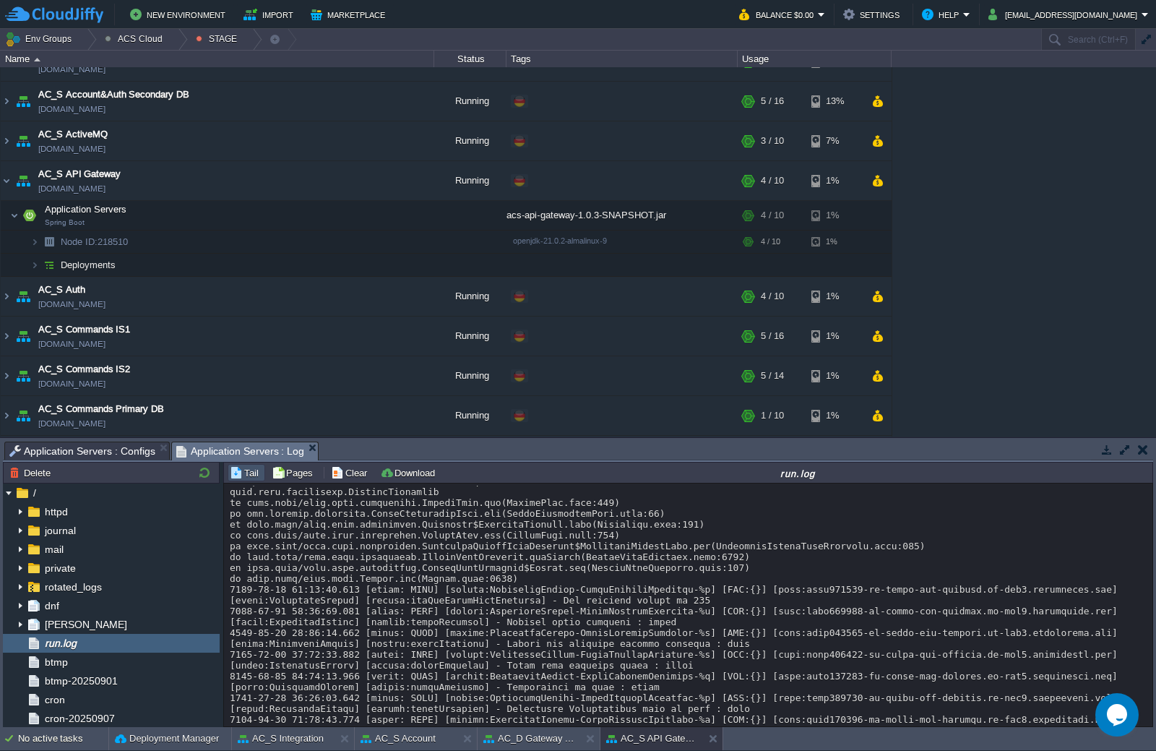
scroll to position [8490, 0]
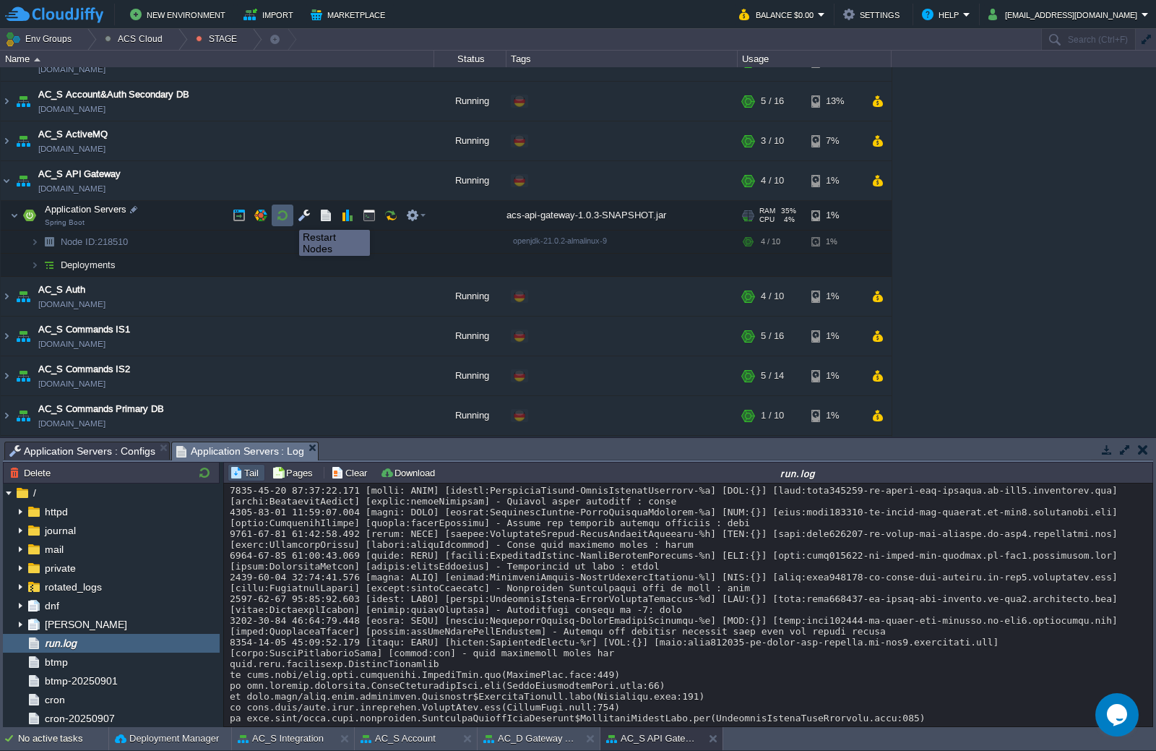
click at [285, 217] on button "button" at bounding box center [282, 215] width 13 height 13
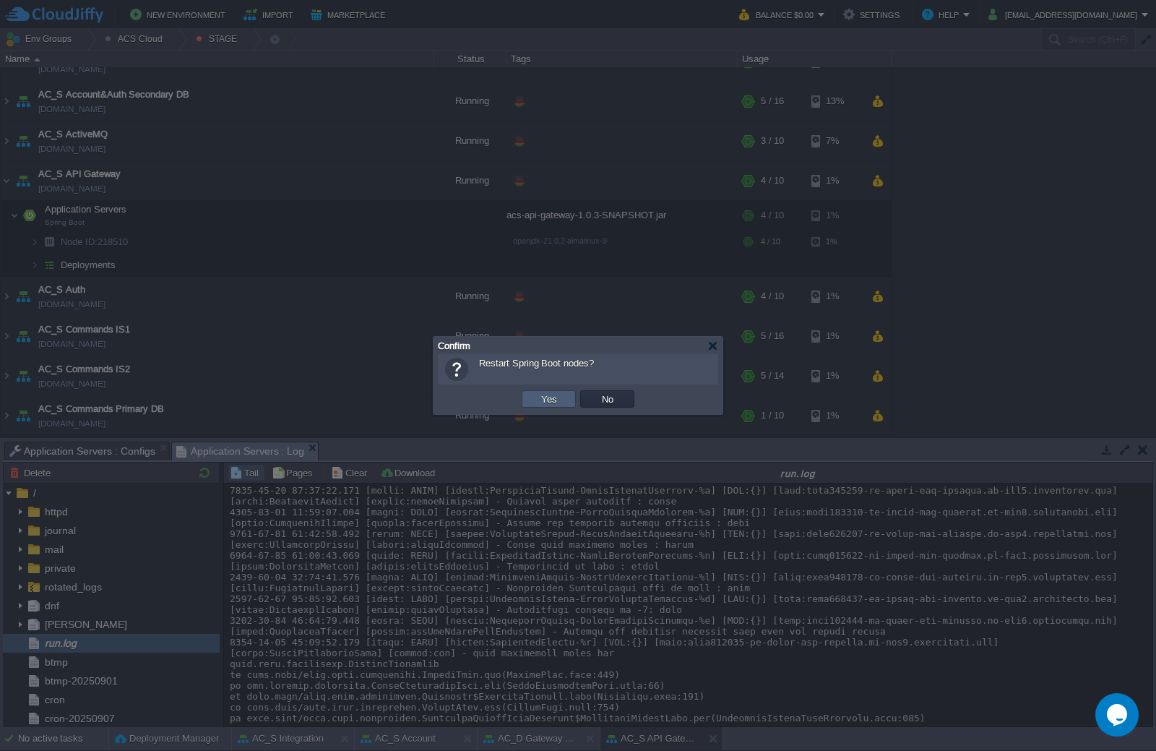
click at [551, 397] on button "Yes" at bounding box center [549, 398] width 25 height 13
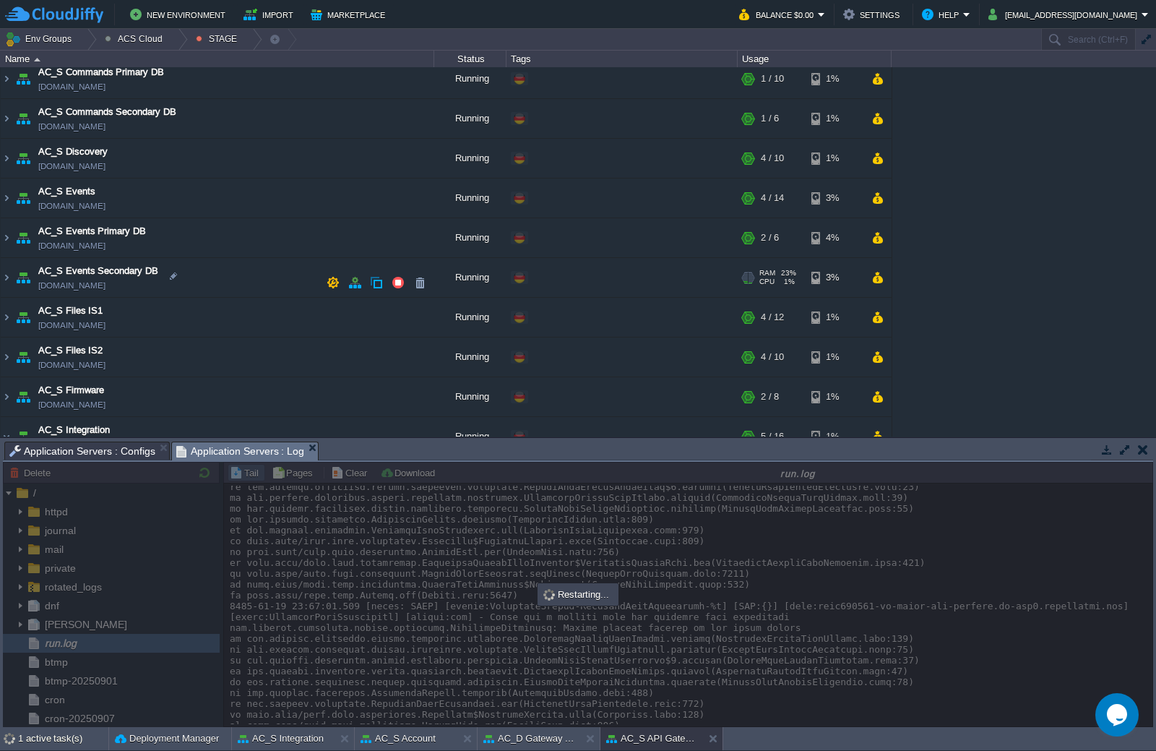
scroll to position [450, 0]
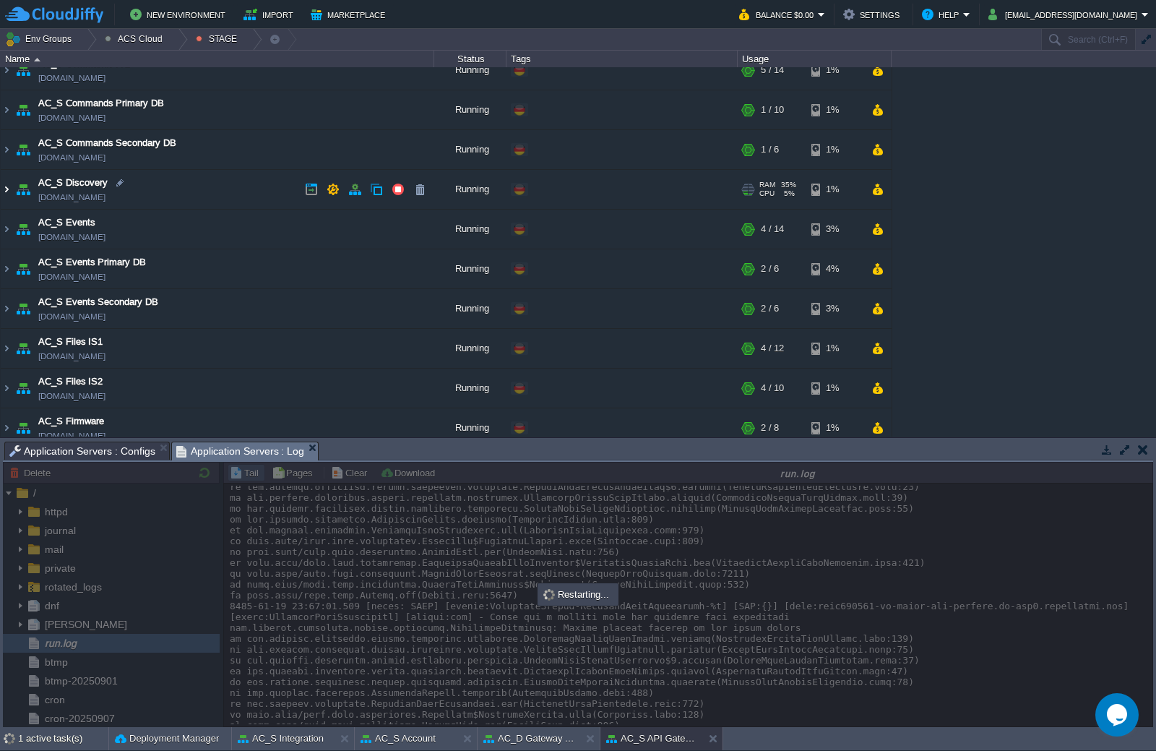
click at [8, 189] on img at bounding box center [7, 189] width 12 height 39
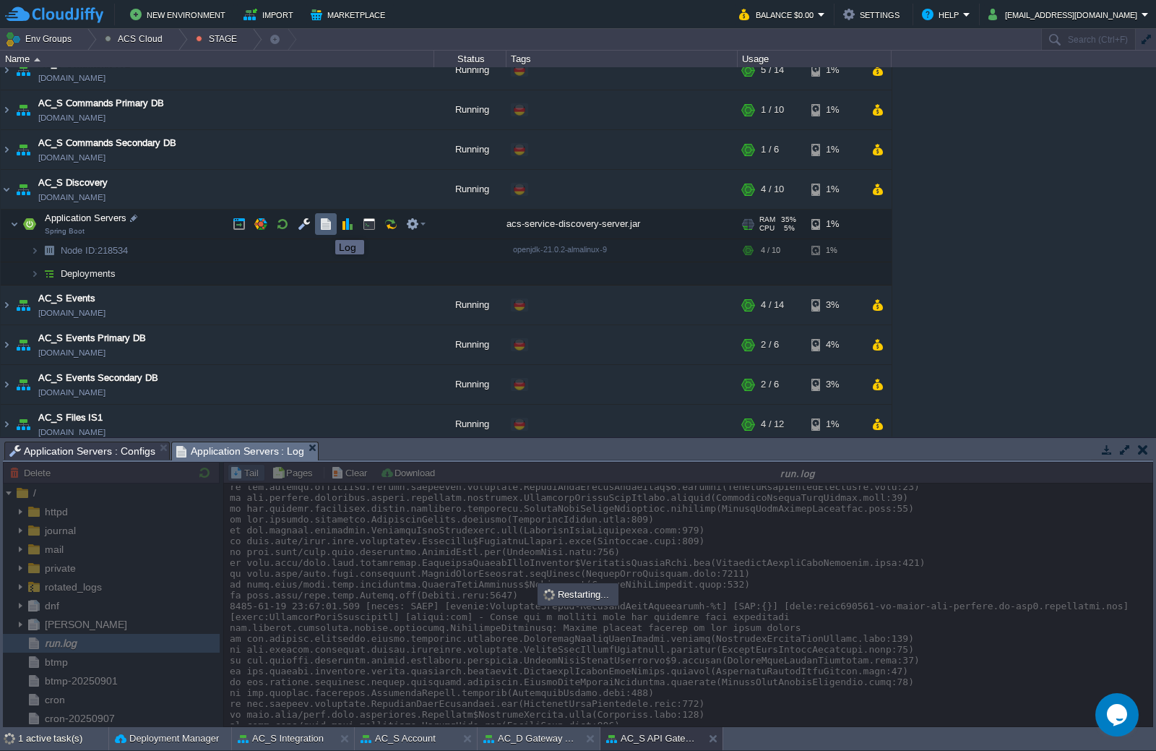
click at [325, 227] on button "button" at bounding box center [325, 224] width 13 height 13
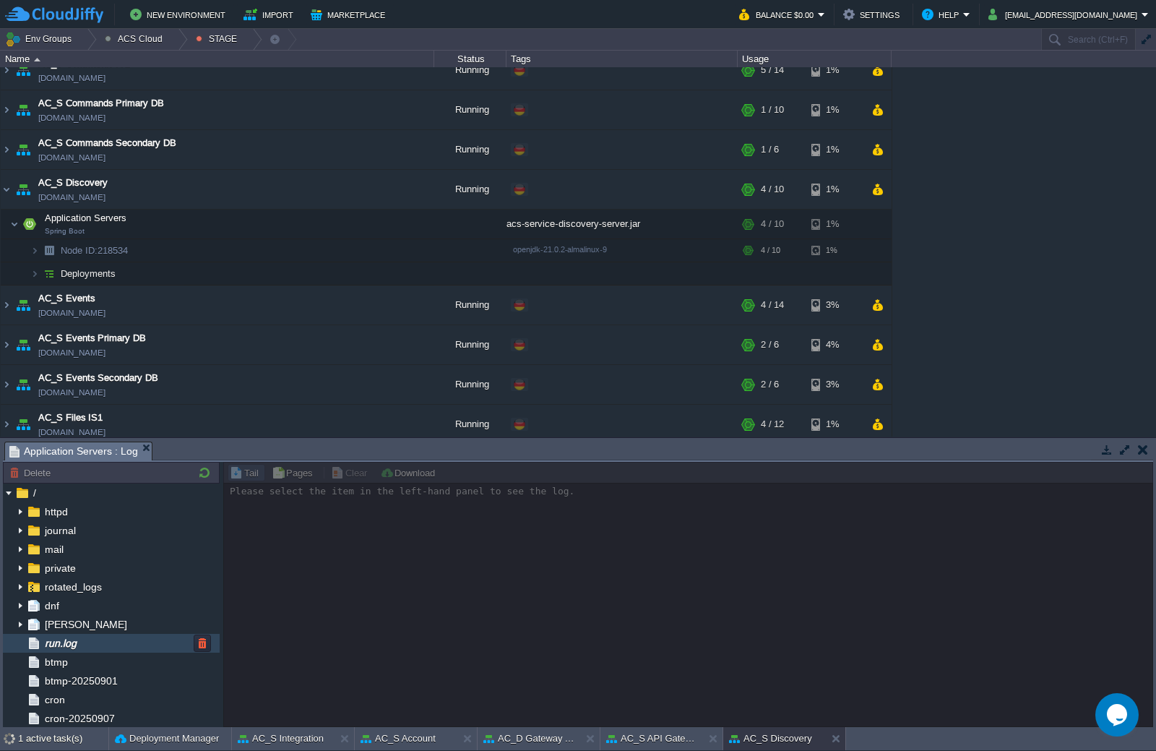
click at [131, 648] on div "run.log" at bounding box center [111, 643] width 217 height 19
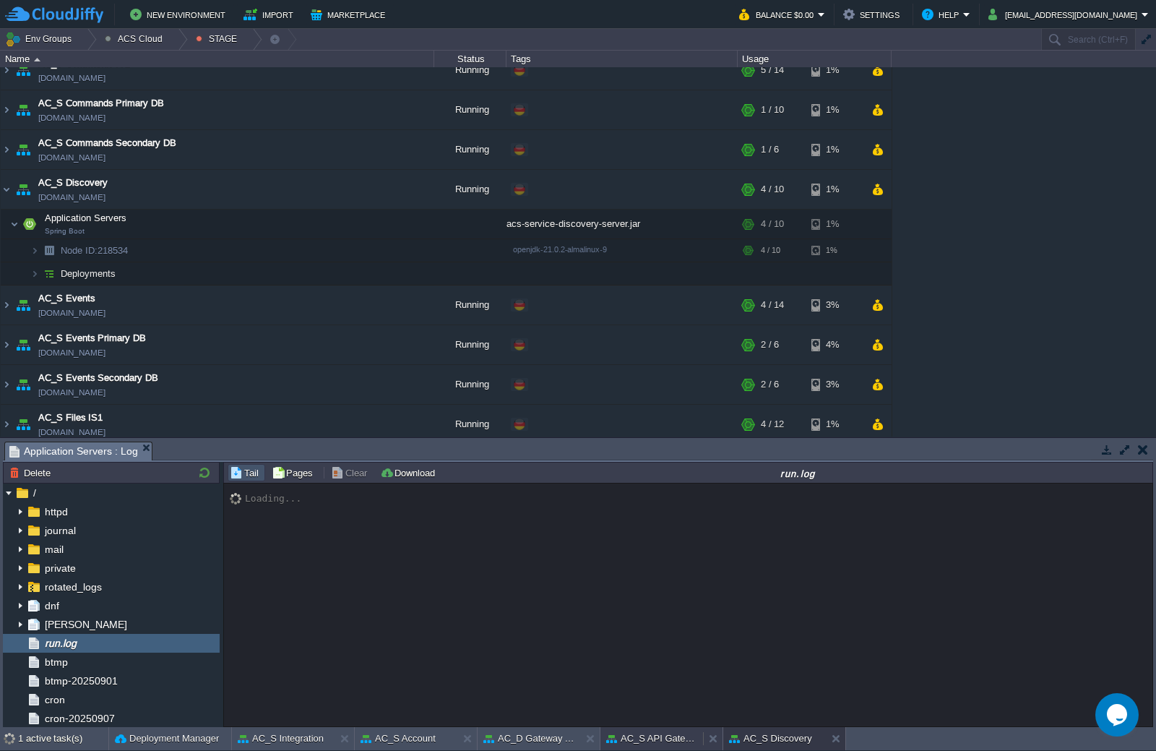
click at [648, 737] on button "AC_S API Gateway" at bounding box center [651, 738] width 91 height 14
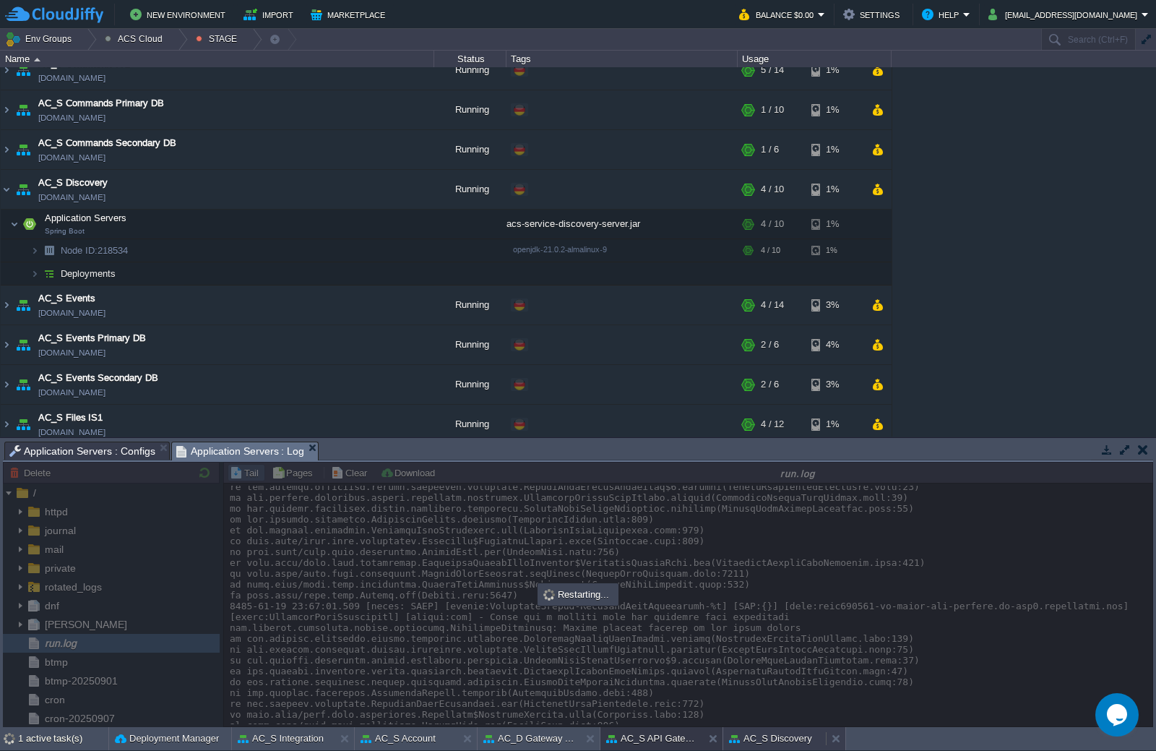
click at [770, 741] on button "AC_S Discovery" at bounding box center [770, 738] width 83 height 14
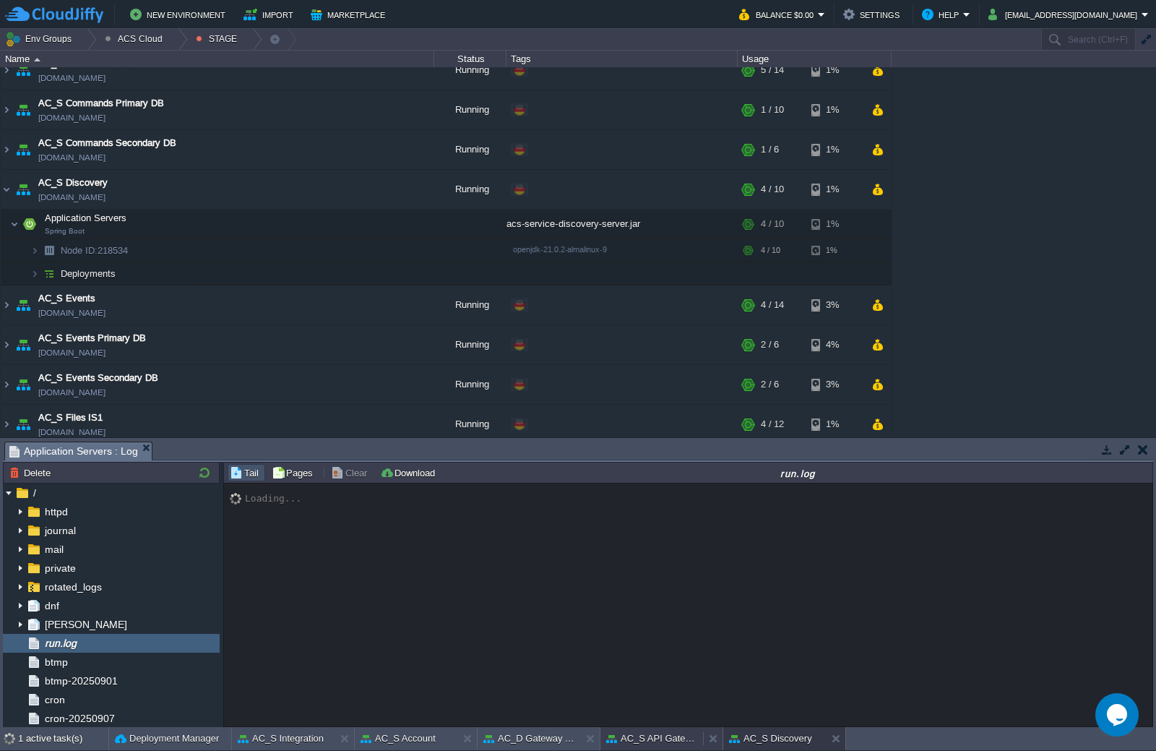
click at [674, 741] on button "AC_S API Gateway" at bounding box center [651, 738] width 91 height 14
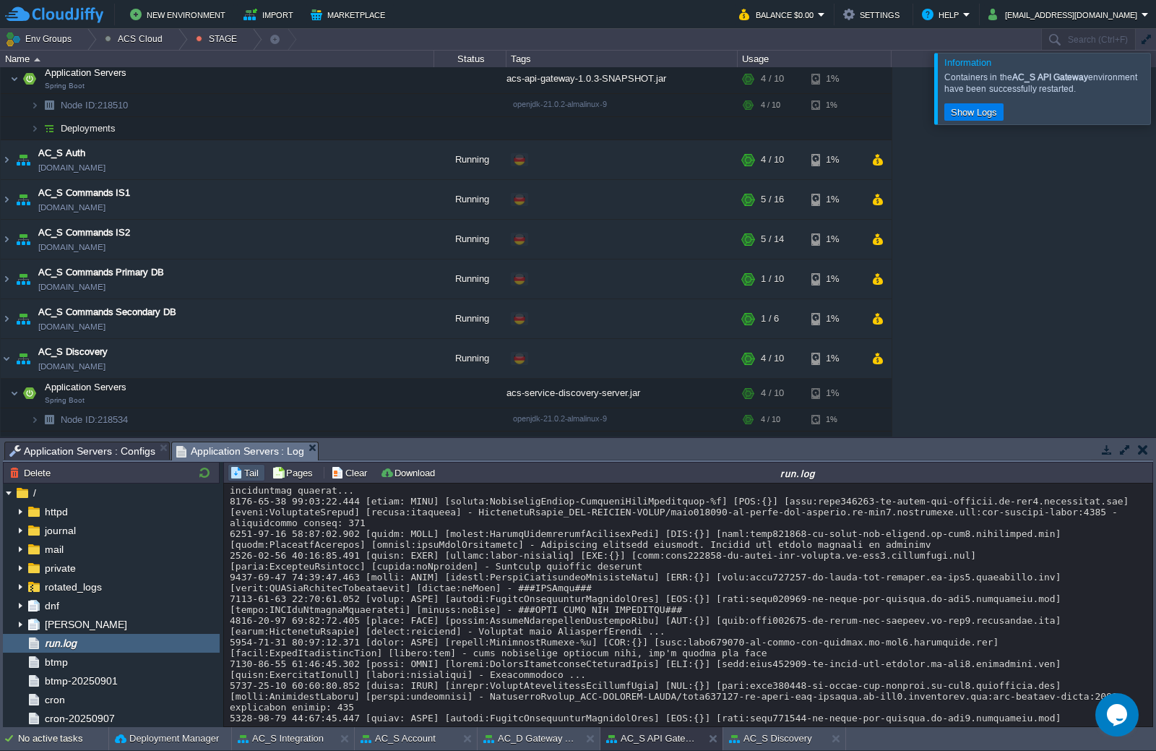
scroll to position [11879, 0]
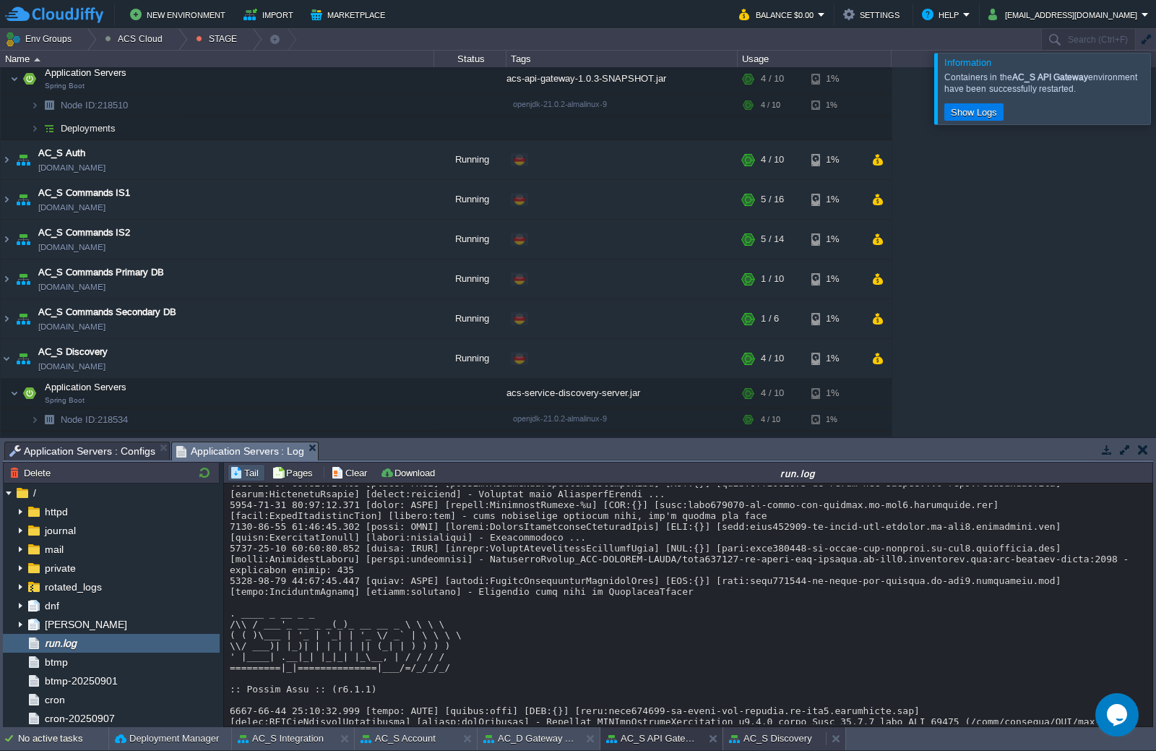
click at [766, 735] on button "AC_S Discovery" at bounding box center [770, 738] width 83 height 14
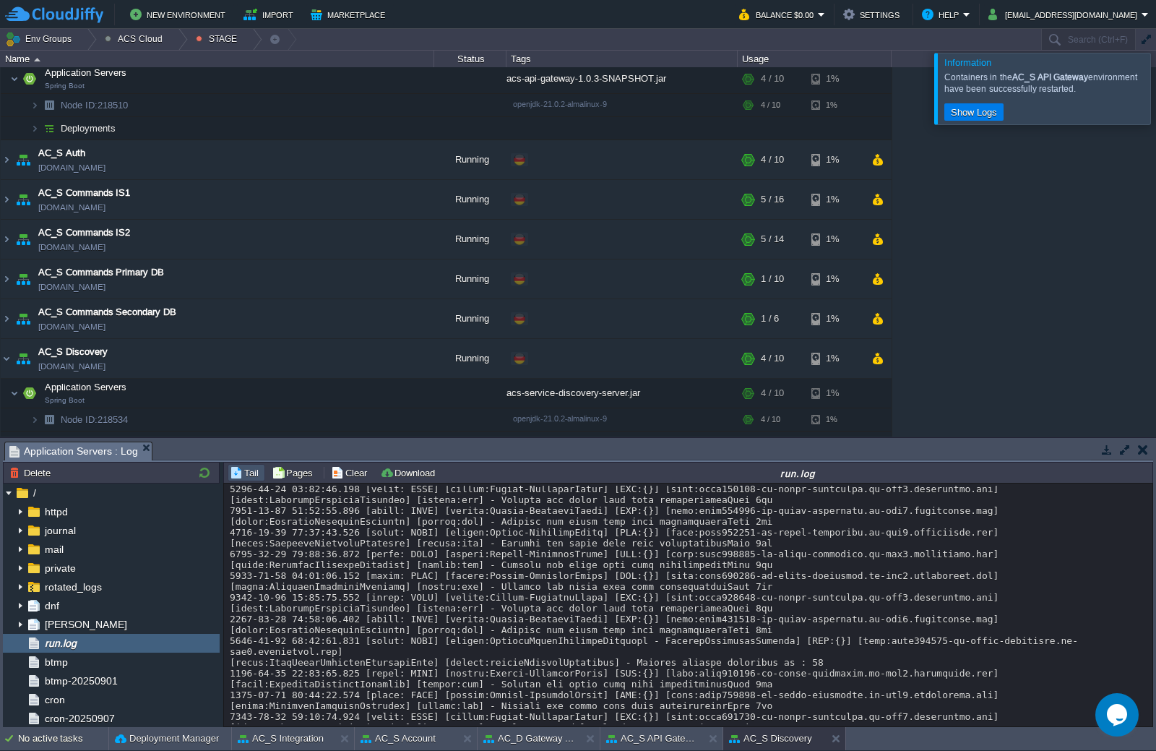
scroll to position [11164, 0]
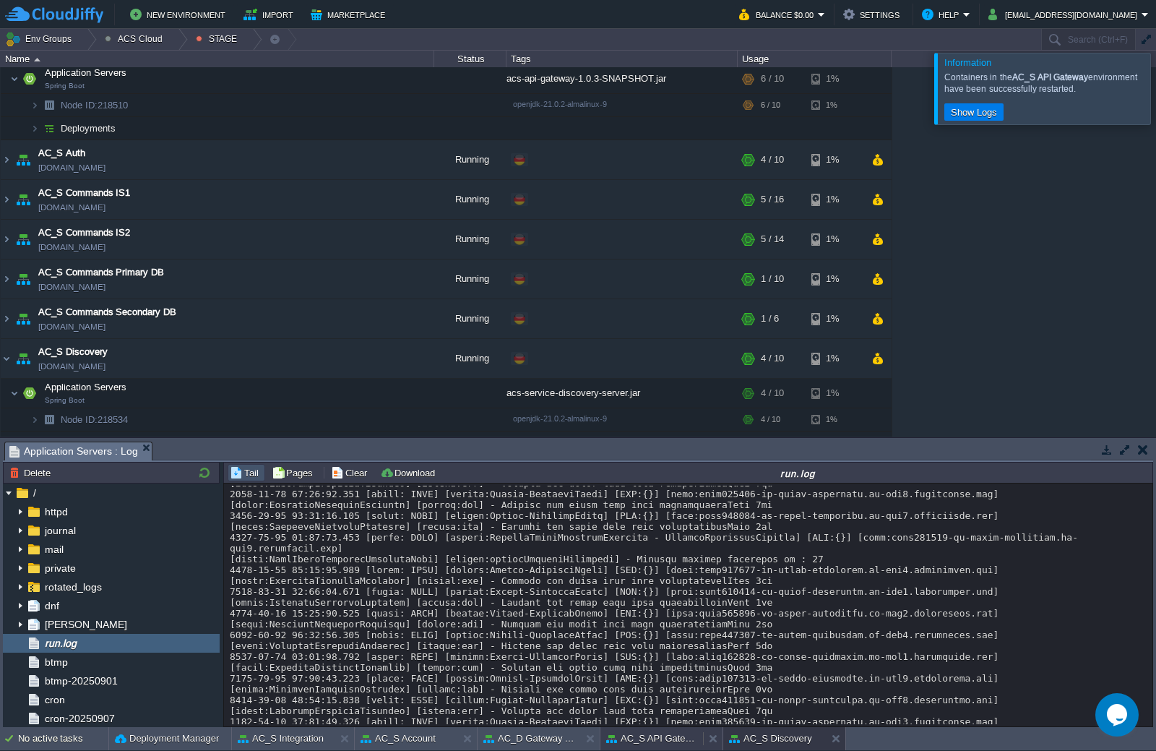
click at [673, 740] on button "AC_S API Gateway" at bounding box center [651, 738] width 91 height 14
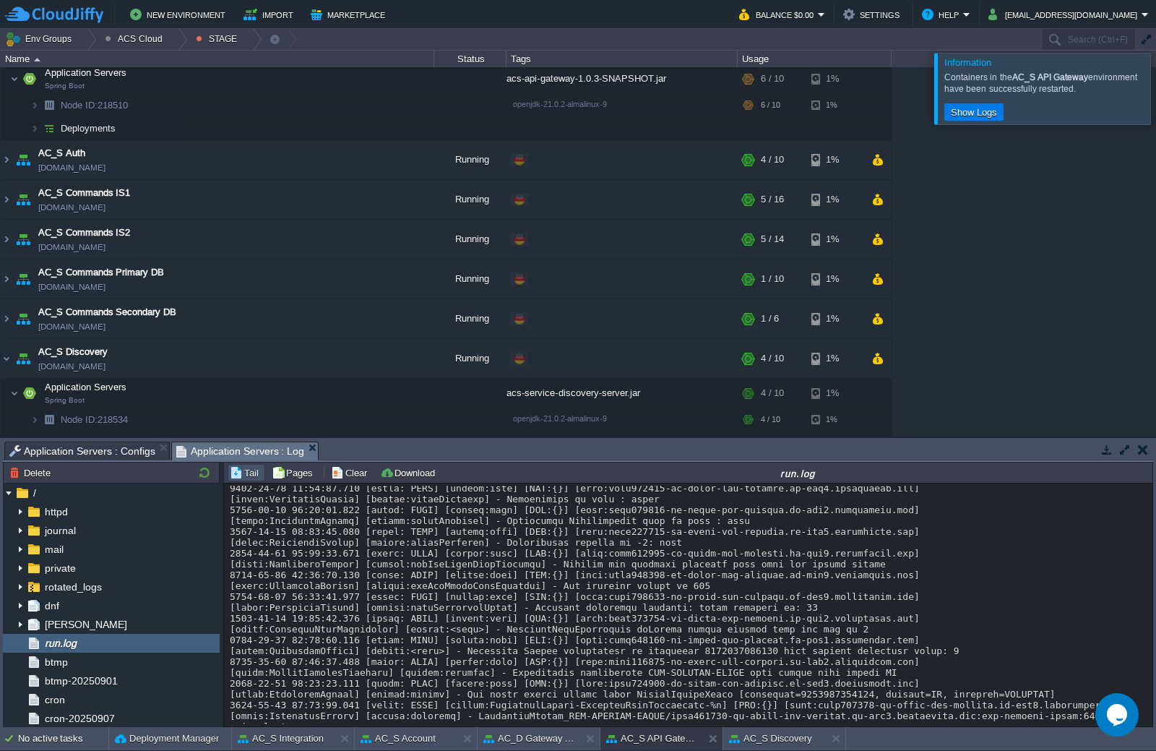
scroll to position [12833, 0]
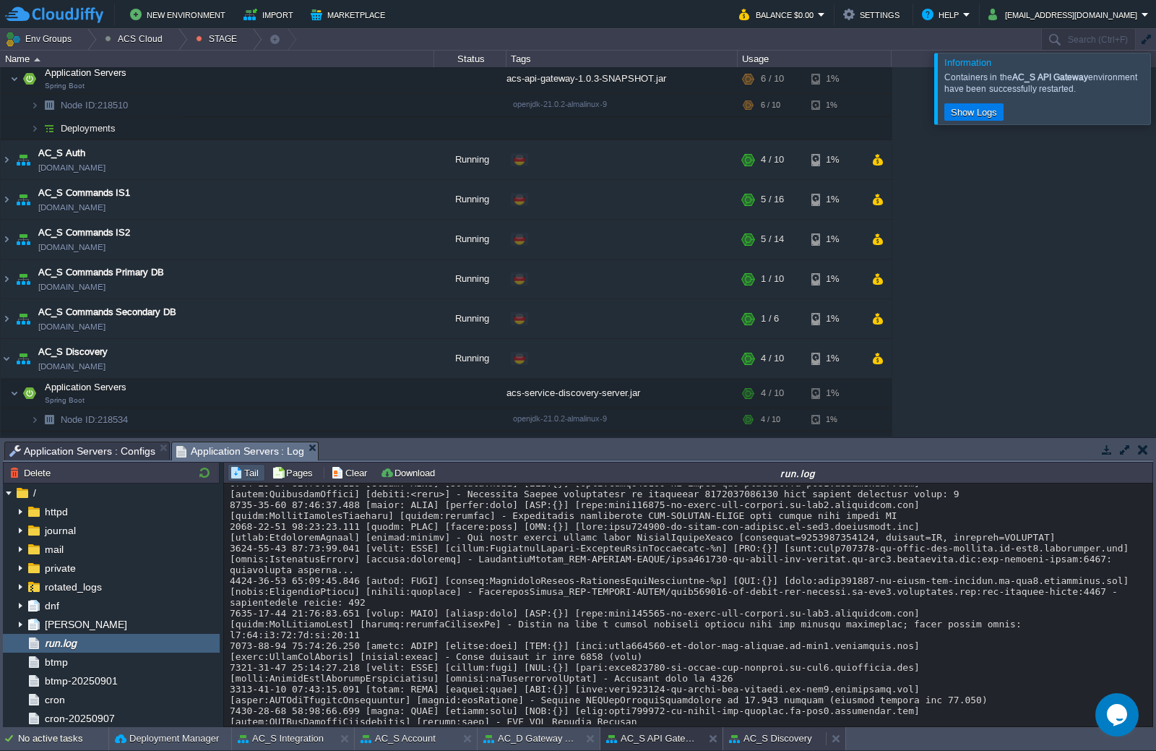
click at [782, 736] on button "AC_S Discovery" at bounding box center [770, 738] width 83 height 14
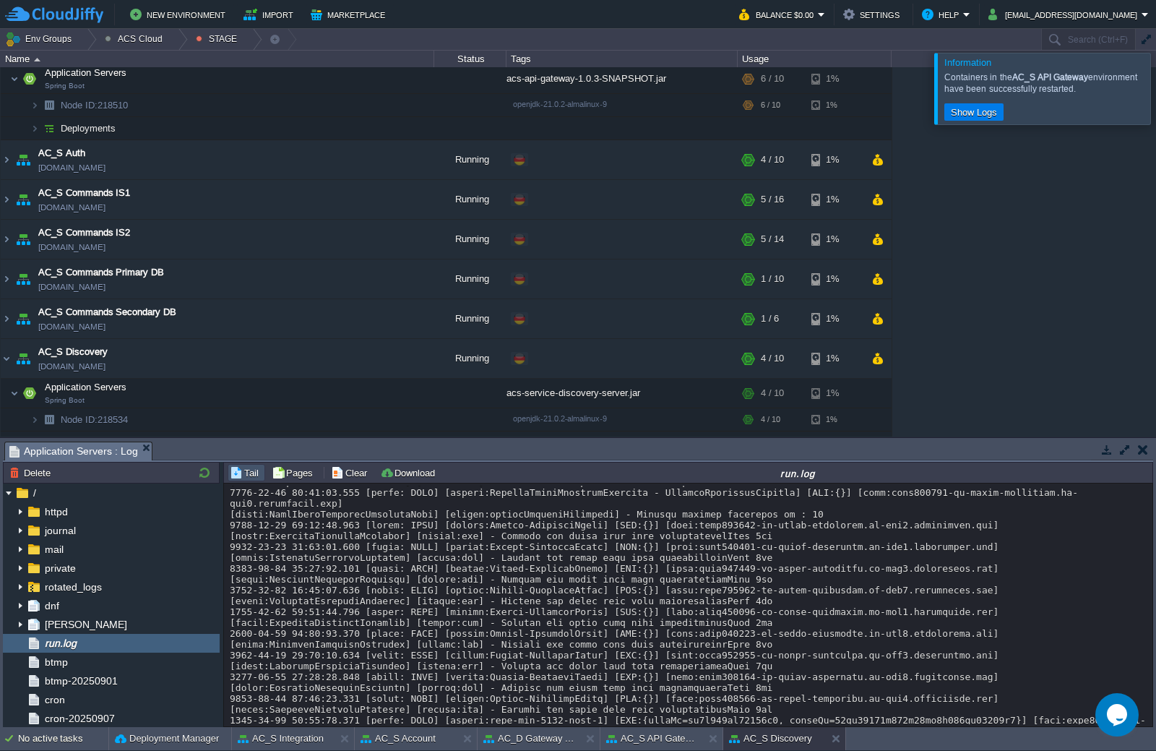
scroll to position [11251, 0]
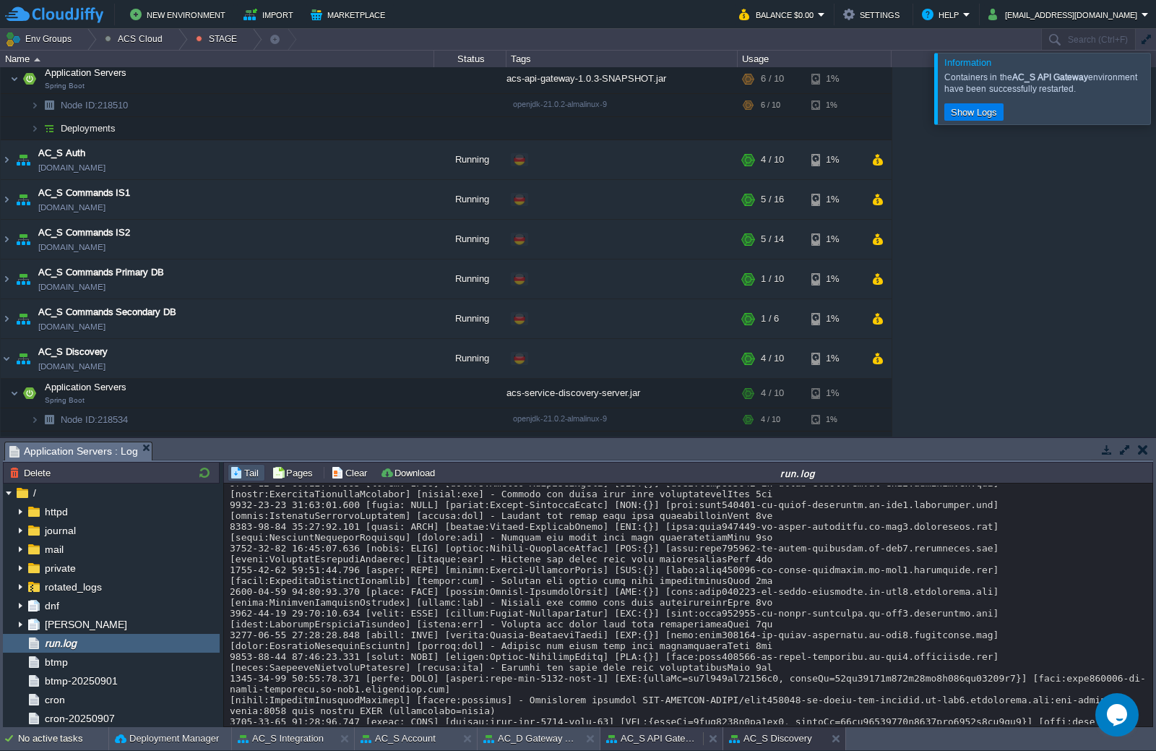
click at [653, 744] on button "AC_S API Gateway" at bounding box center [651, 738] width 91 height 14
